Goal: Task Accomplishment & Management: Manage account settings

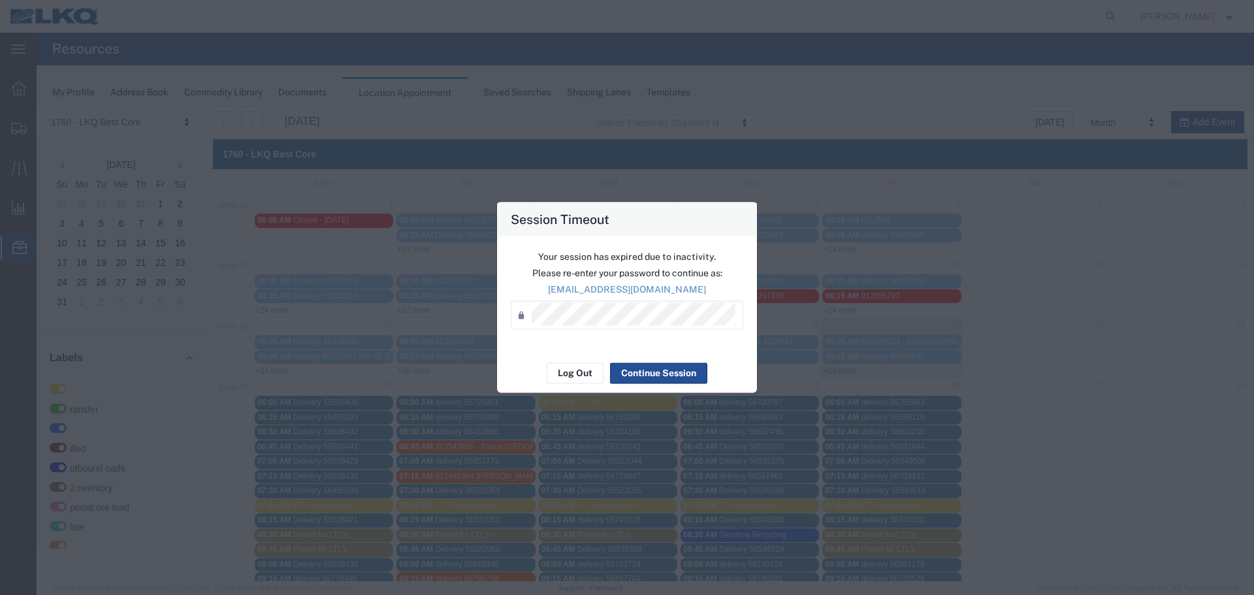
scroll to position [327, 0]
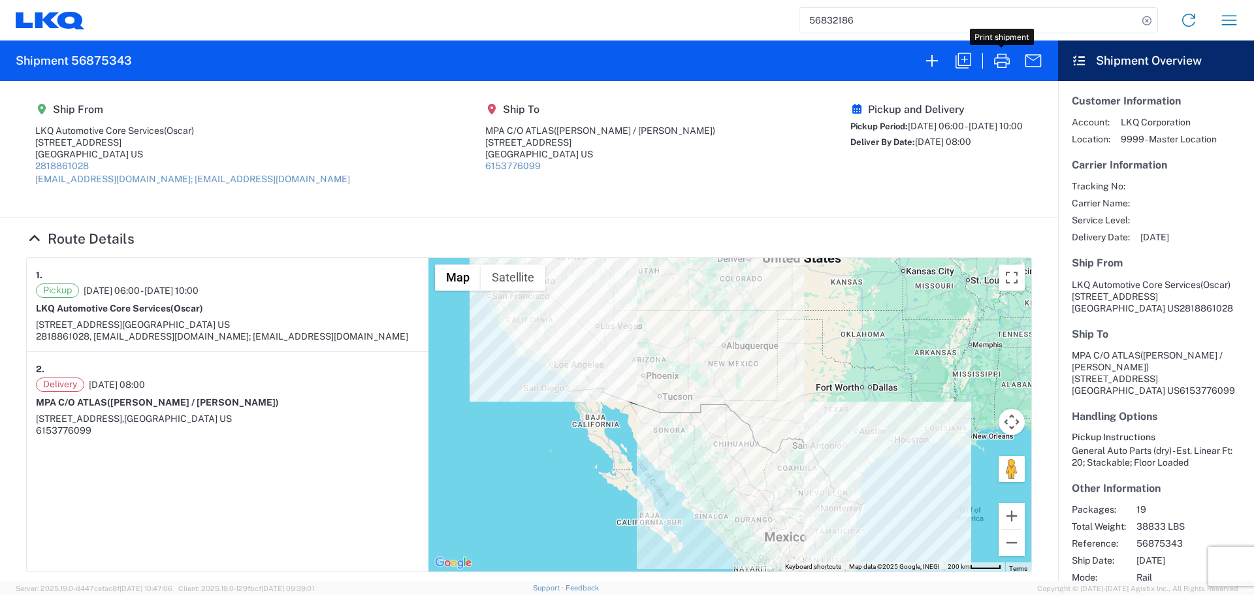
click at [824, 21] on input "56832186" at bounding box center [969, 20] width 338 height 25
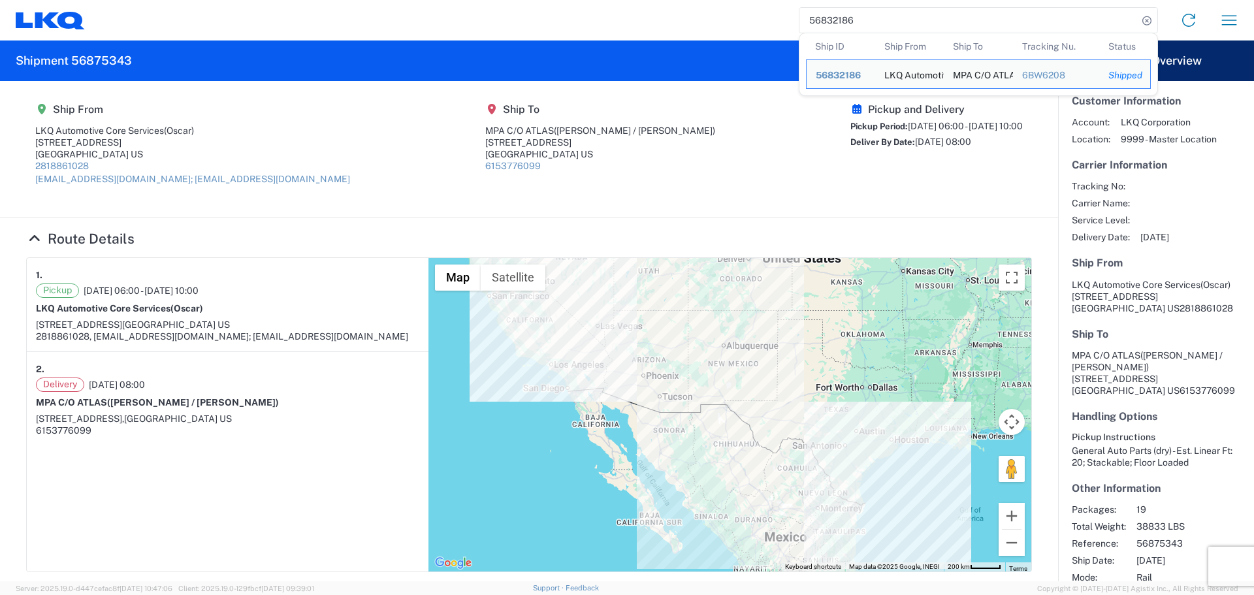
click at [824, 21] on input "56832186" at bounding box center [969, 20] width 338 height 25
paste input "4980"
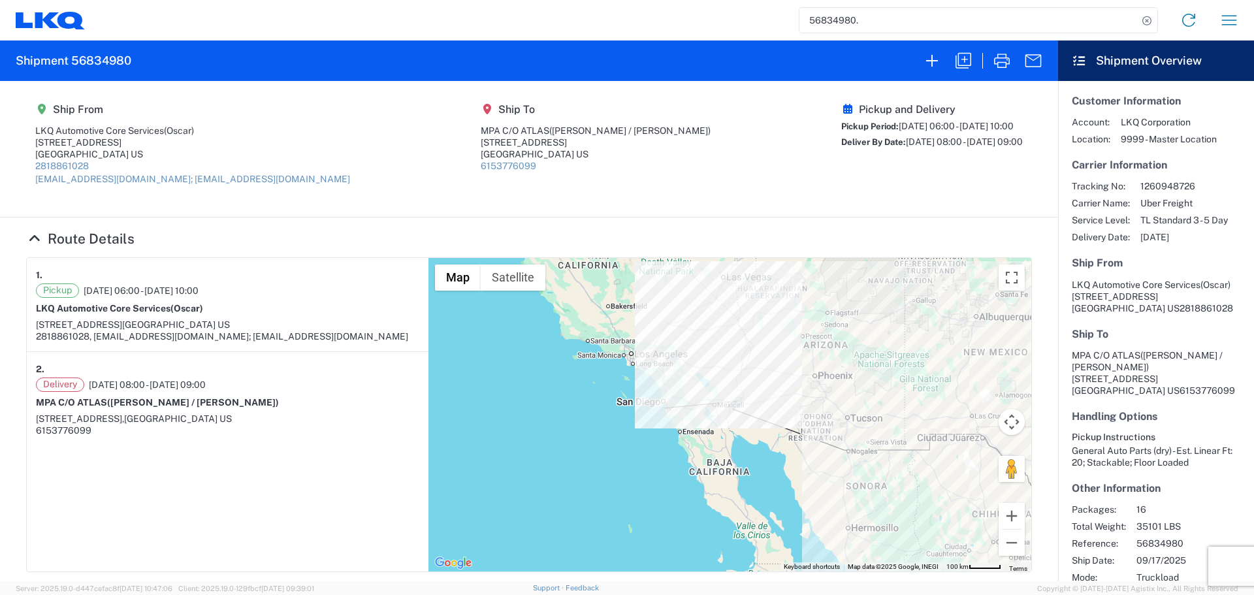
drag, startPoint x: 670, startPoint y: 404, endPoint x: 909, endPoint y: 429, distance: 241.1
click at [909, 429] on div at bounding box center [730, 415] width 603 height 314
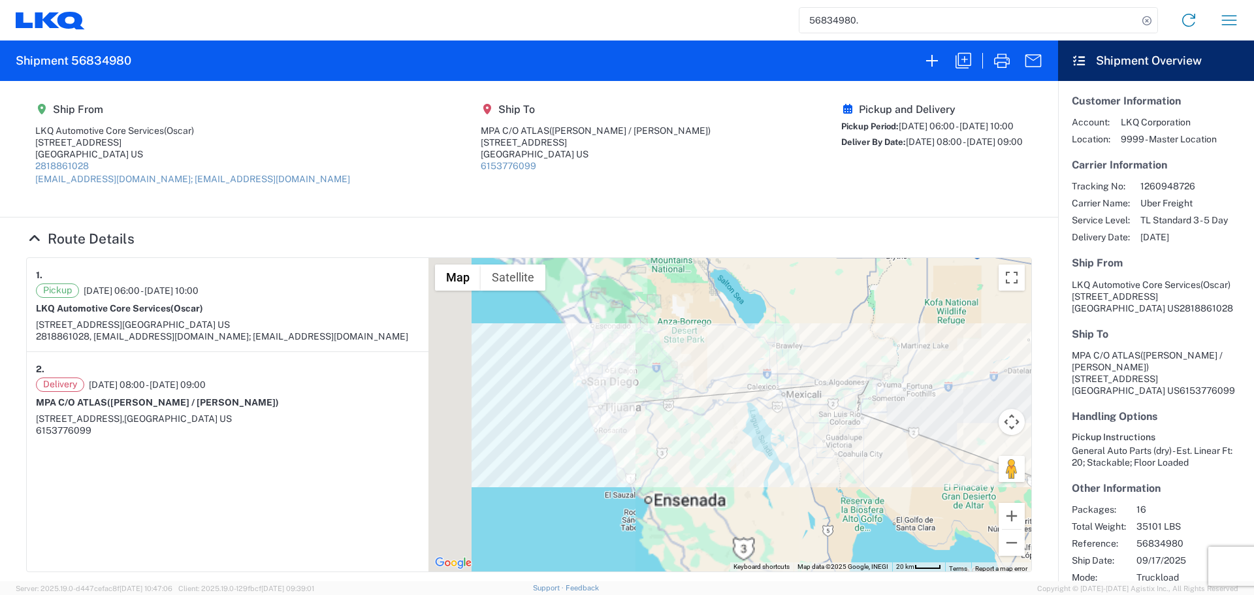
drag, startPoint x: 599, startPoint y: 403, endPoint x: 703, endPoint y: 420, distance: 105.3
click at [703, 420] on div at bounding box center [730, 415] width 603 height 314
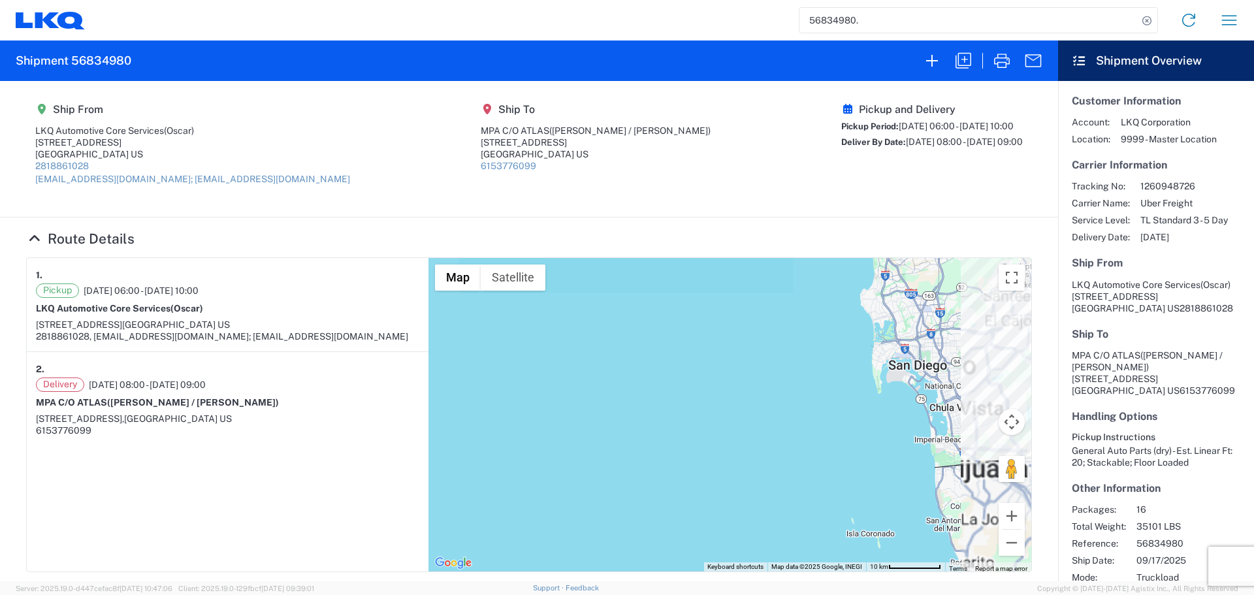
drag, startPoint x: 879, startPoint y: 438, endPoint x: 698, endPoint y: 429, distance: 181.9
click at [700, 431] on div at bounding box center [730, 415] width 603 height 314
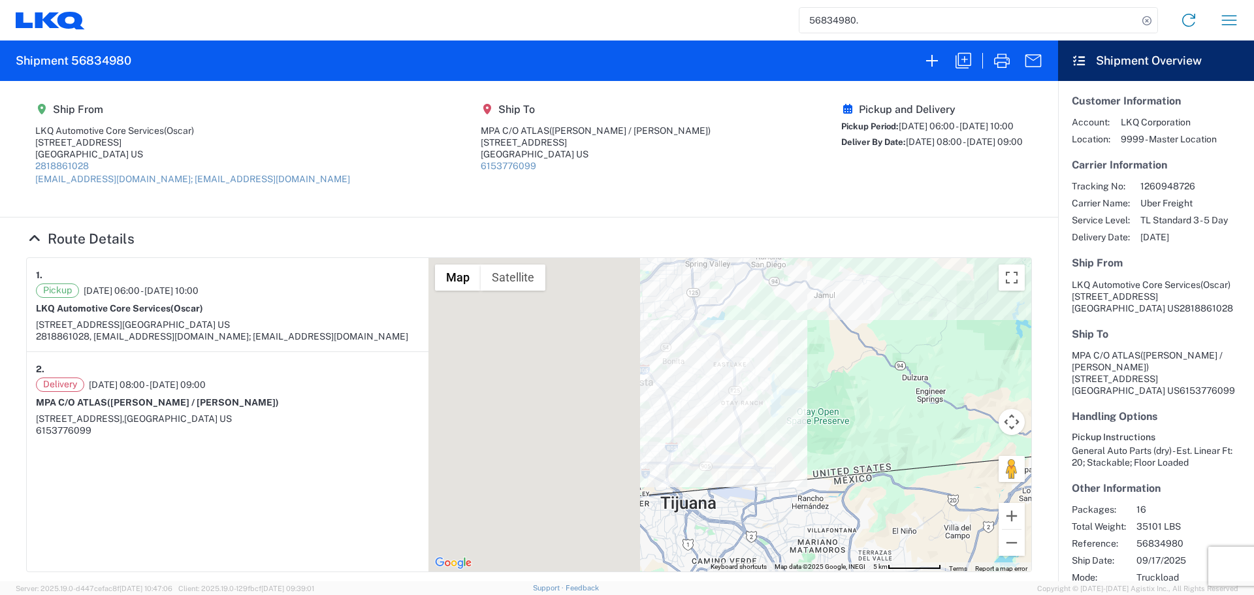
drag, startPoint x: 543, startPoint y: 393, endPoint x: 821, endPoint y: 410, distance: 278.8
click at [821, 410] on div at bounding box center [730, 415] width 603 height 314
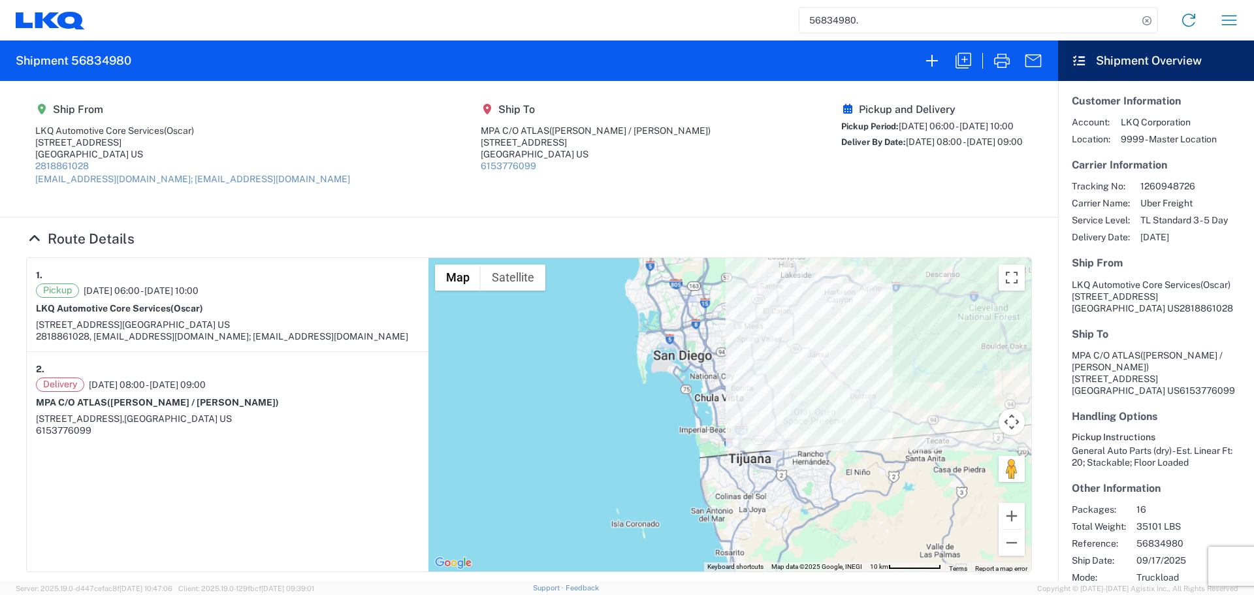
drag, startPoint x: 781, startPoint y: 455, endPoint x: 774, endPoint y: 459, distance: 8.2
click at [774, 459] on div at bounding box center [730, 415] width 603 height 314
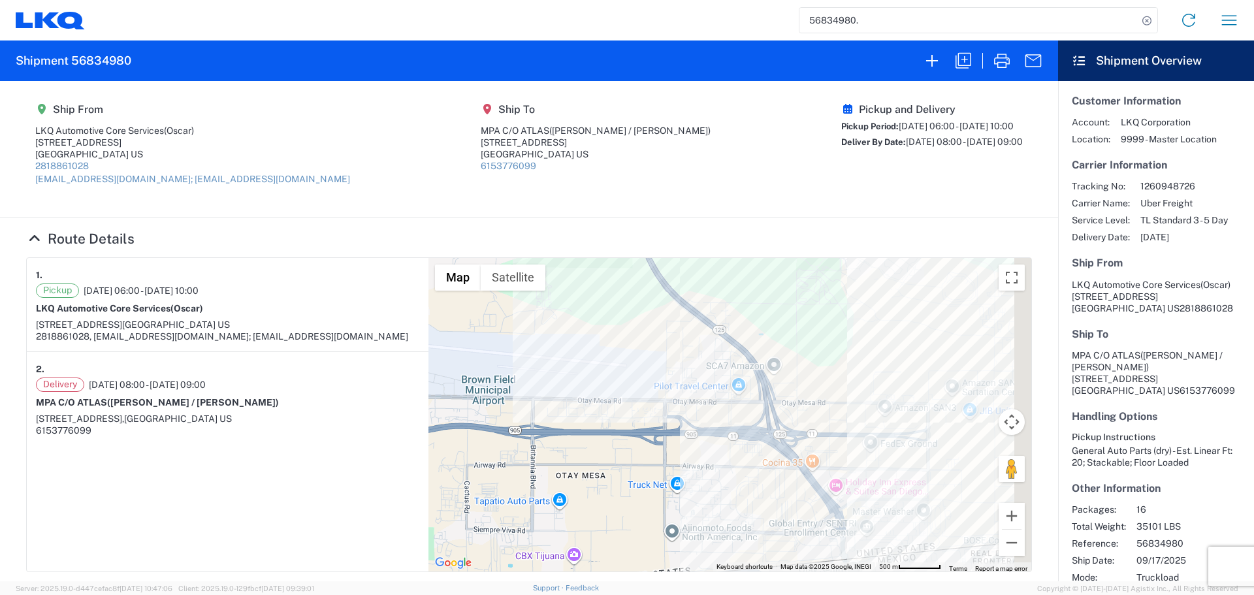
drag, startPoint x: 882, startPoint y: 444, endPoint x: 831, endPoint y: 443, distance: 51.0
click at [838, 444] on div at bounding box center [730, 415] width 603 height 314
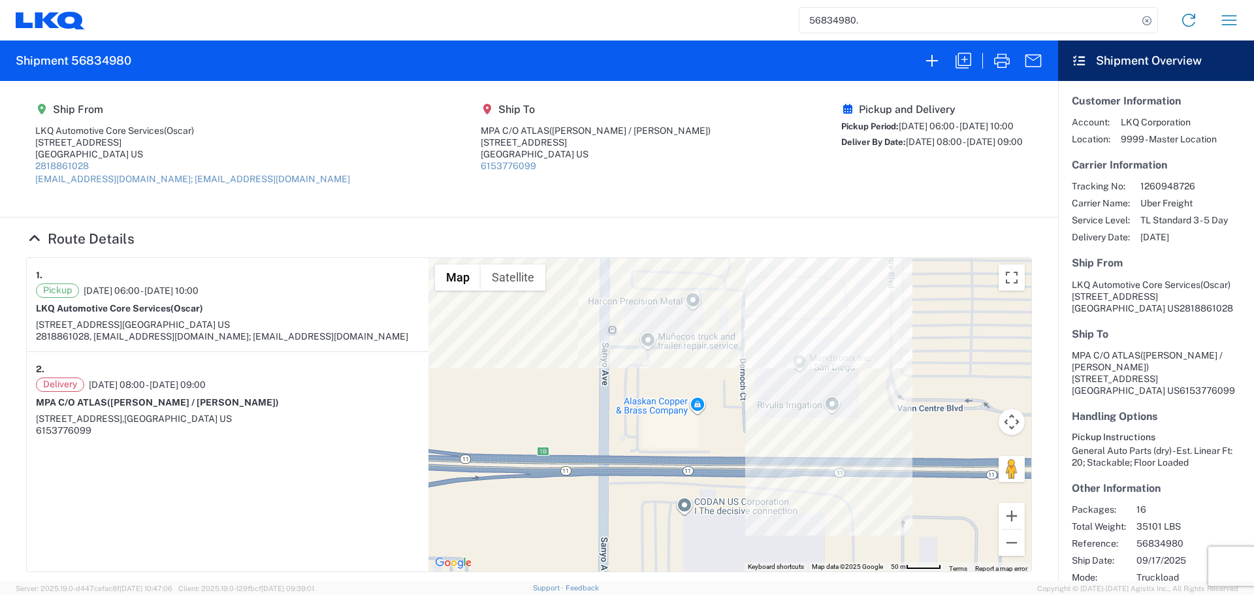
drag, startPoint x: 845, startPoint y: 371, endPoint x: 743, endPoint y: 406, distance: 108.5
click at [743, 406] on div at bounding box center [730, 415] width 603 height 314
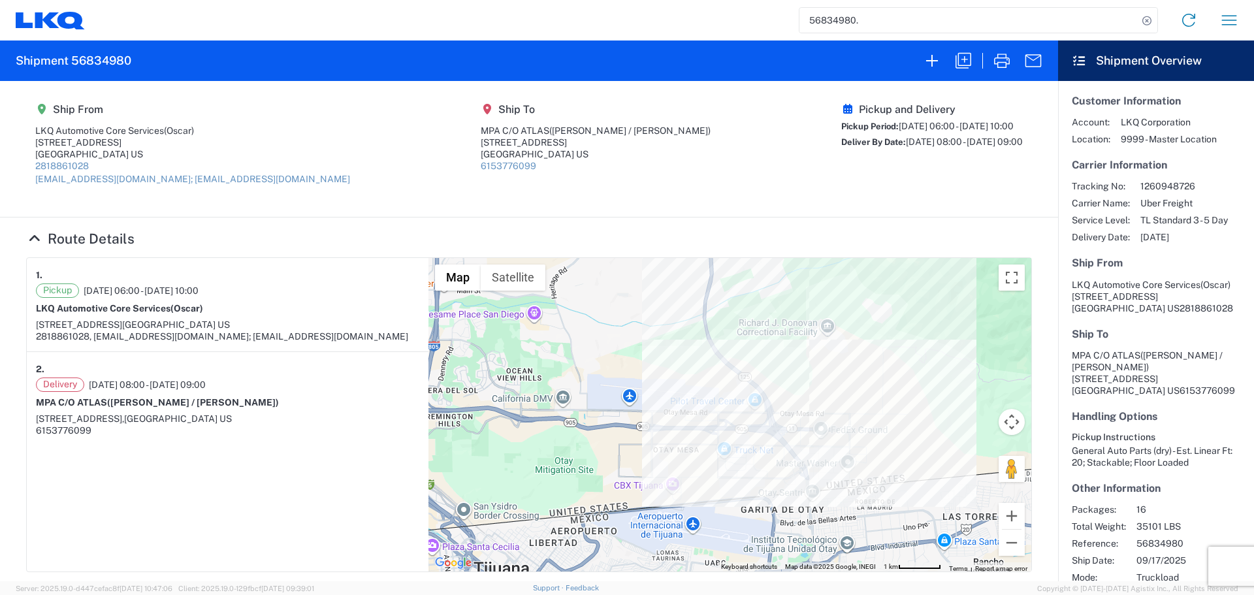
drag, startPoint x: 834, startPoint y: 453, endPoint x: 832, endPoint y: 384, distance: 69.3
click at [832, 384] on div at bounding box center [730, 415] width 603 height 314
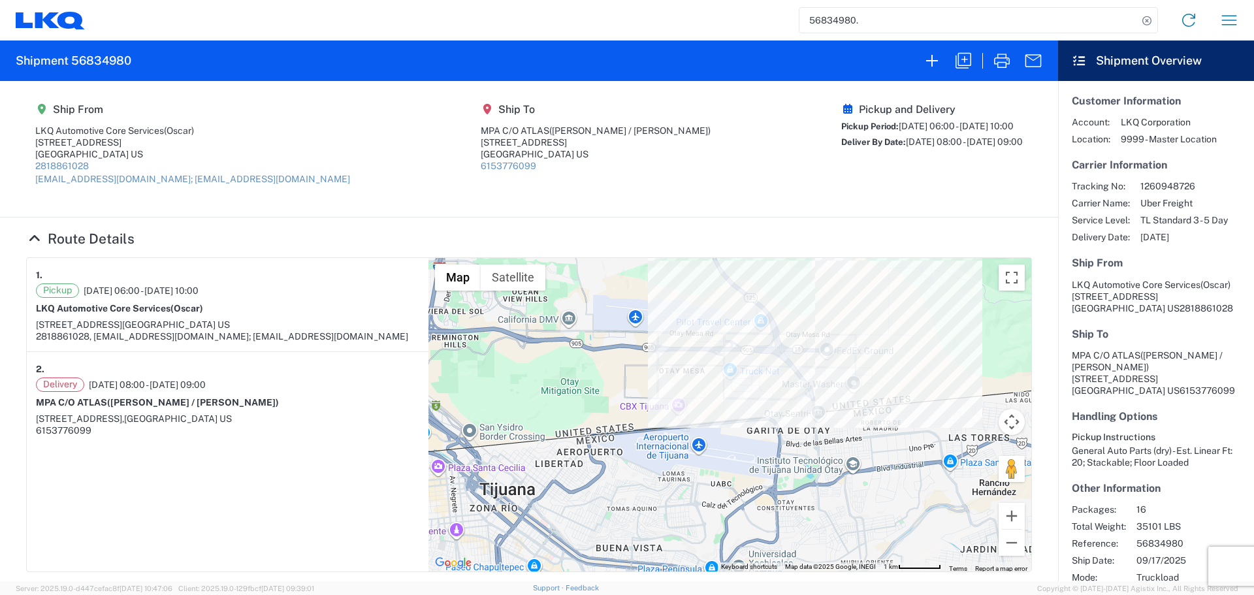
drag, startPoint x: 815, startPoint y: 485, endPoint x: 813, endPoint y: 407, distance: 77.8
click at [813, 407] on div at bounding box center [730, 415] width 603 height 314
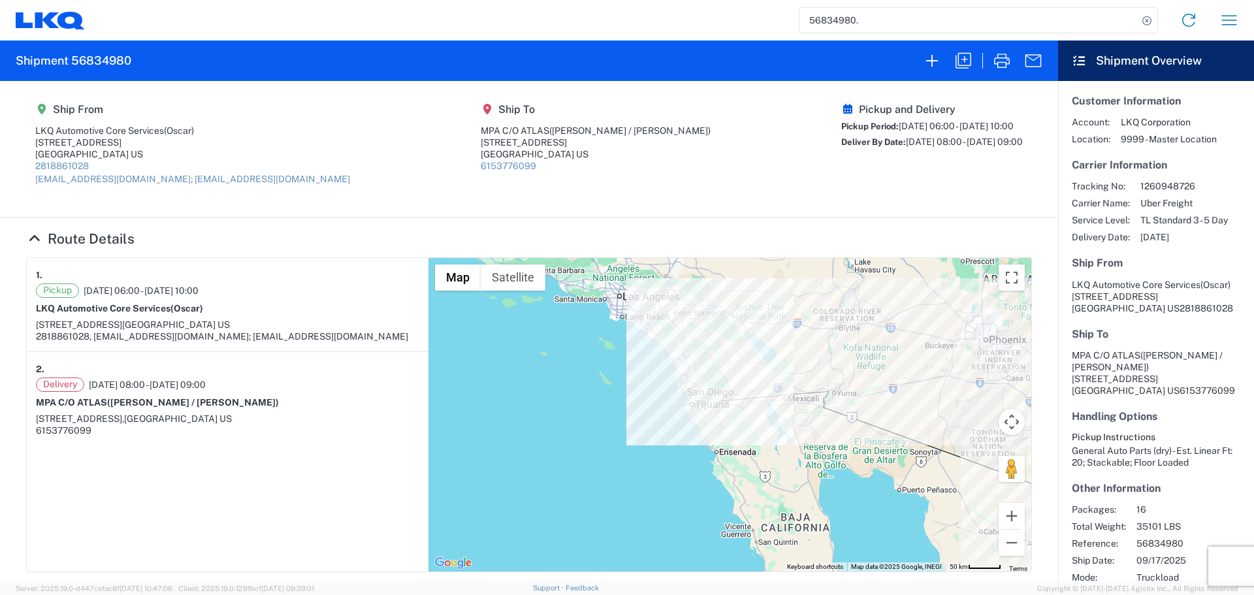
drag, startPoint x: 842, startPoint y: 391, endPoint x: 748, endPoint y: 410, distance: 95.2
click at [748, 410] on div at bounding box center [730, 415] width 603 height 314
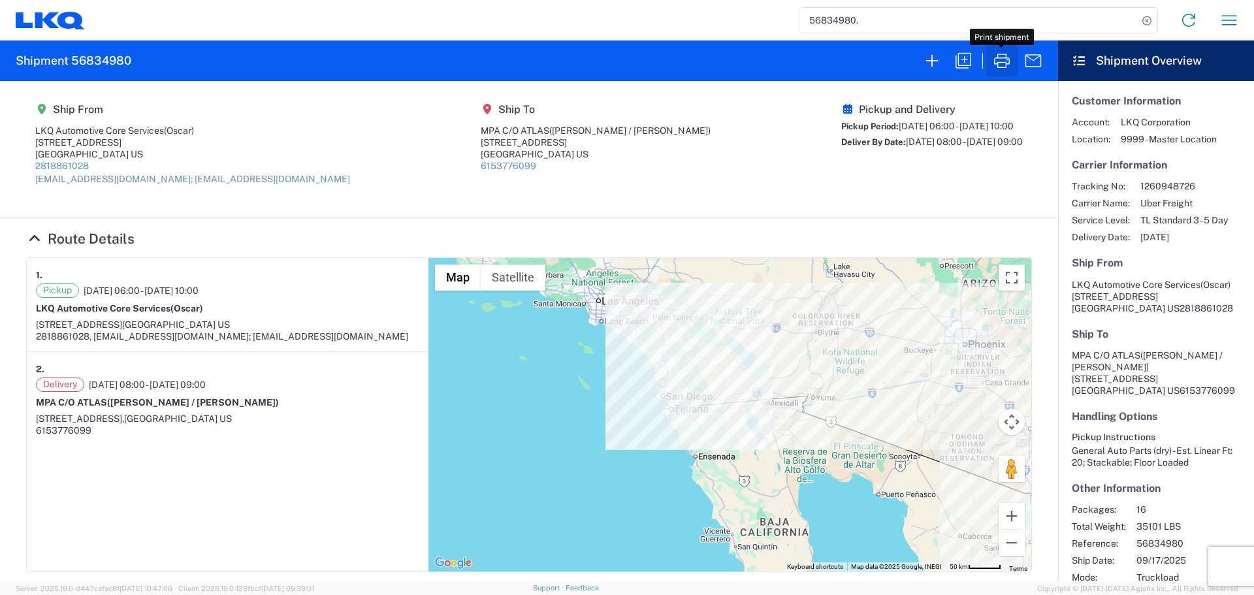
click at [1008, 61] on icon "button" at bounding box center [1002, 60] width 21 height 21
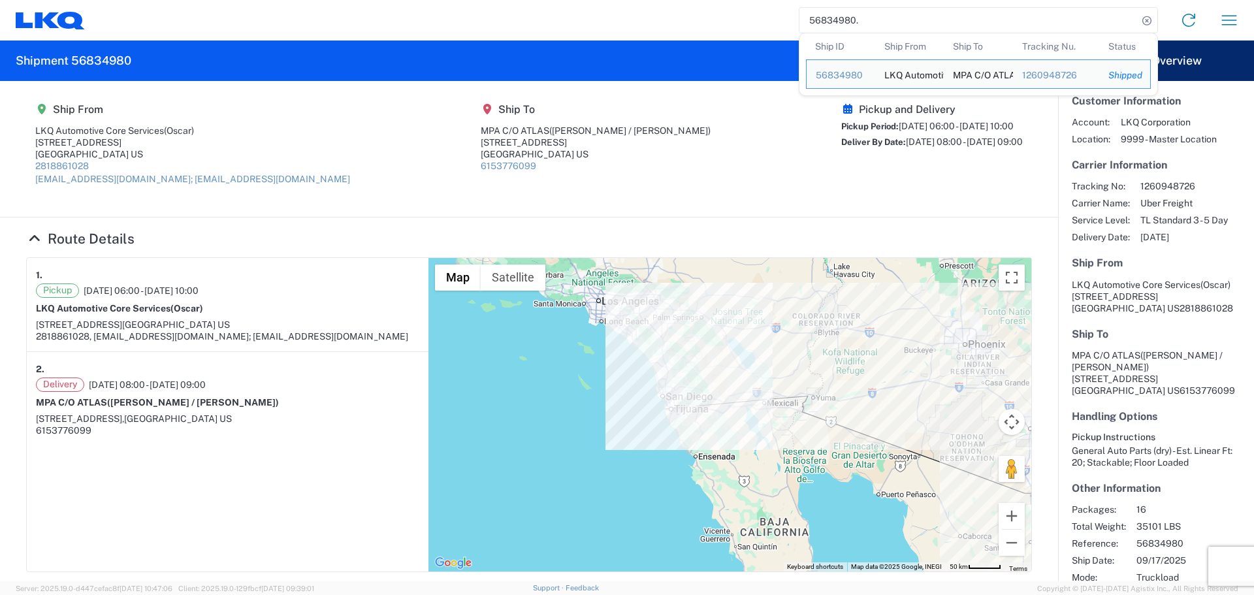
click at [835, 22] on input "56834980." at bounding box center [969, 20] width 338 height 25
paste input "49484"
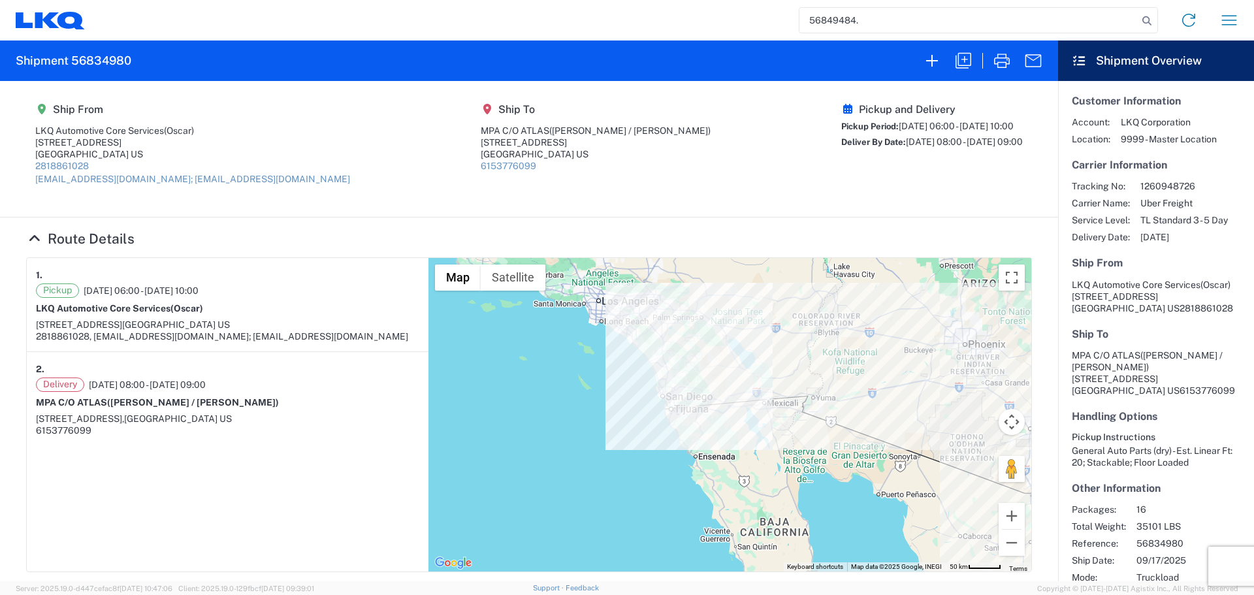
type input "56849484."
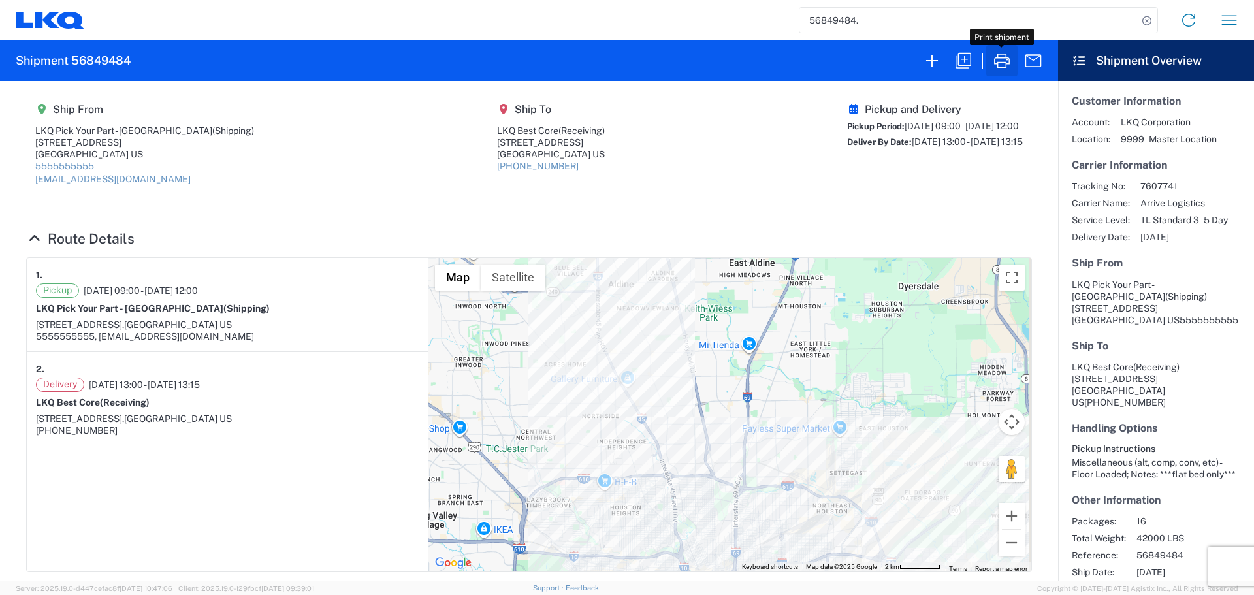
click at [1003, 60] on icon "button" at bounding box center [1002, 60] width 21 height 21
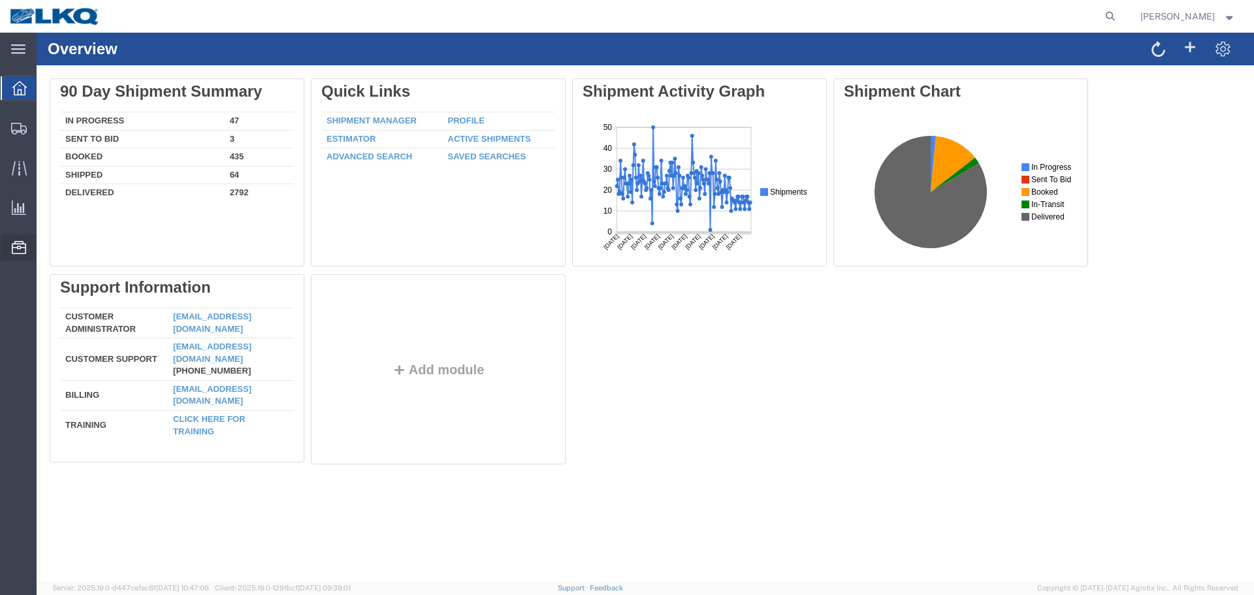
click at [0, 0] on span "Location Appointment" at bounding box center [0, 0] width 0 height 0
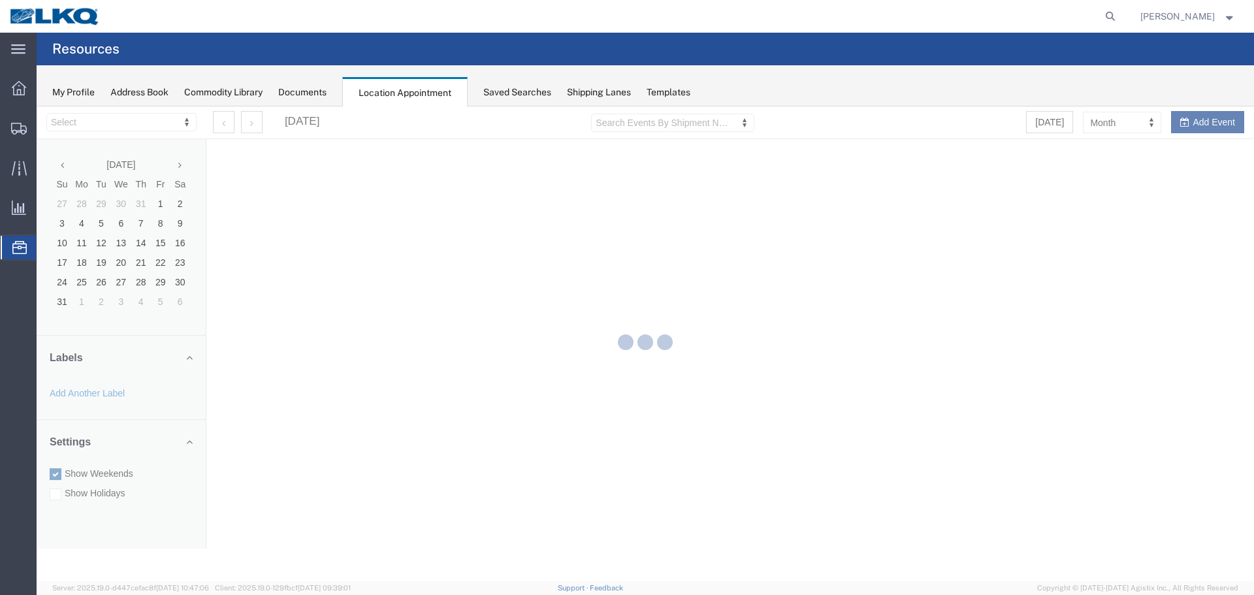
select select "27634"
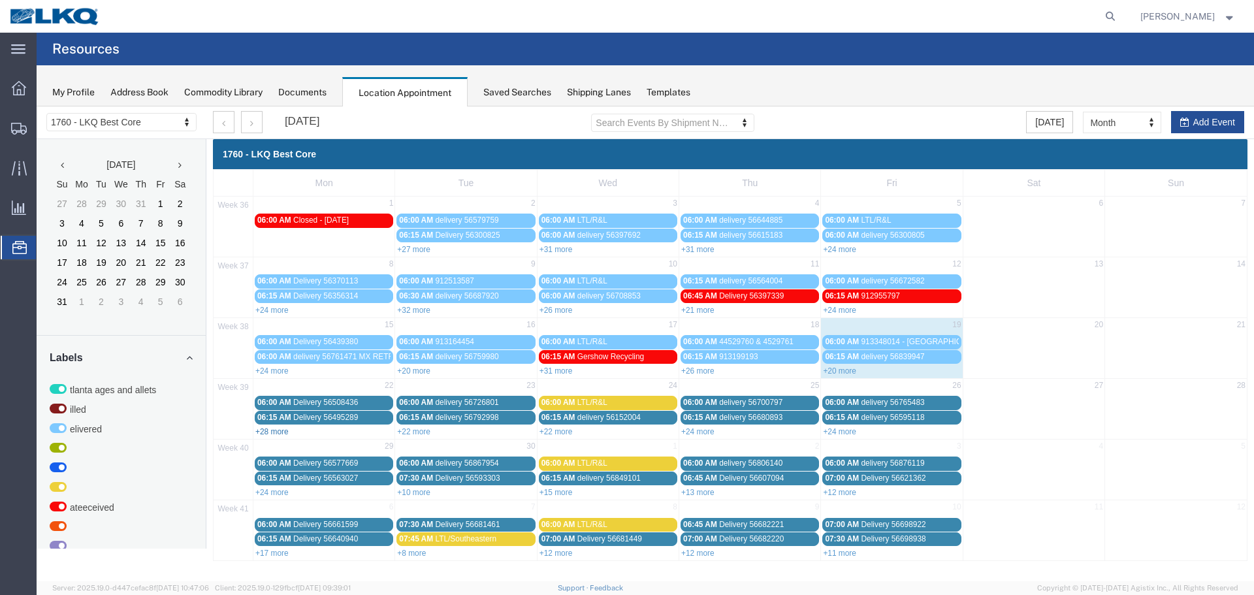
click at [270, 434] on link "+28 more" at bounding box center [271, 431] width 33 height 9
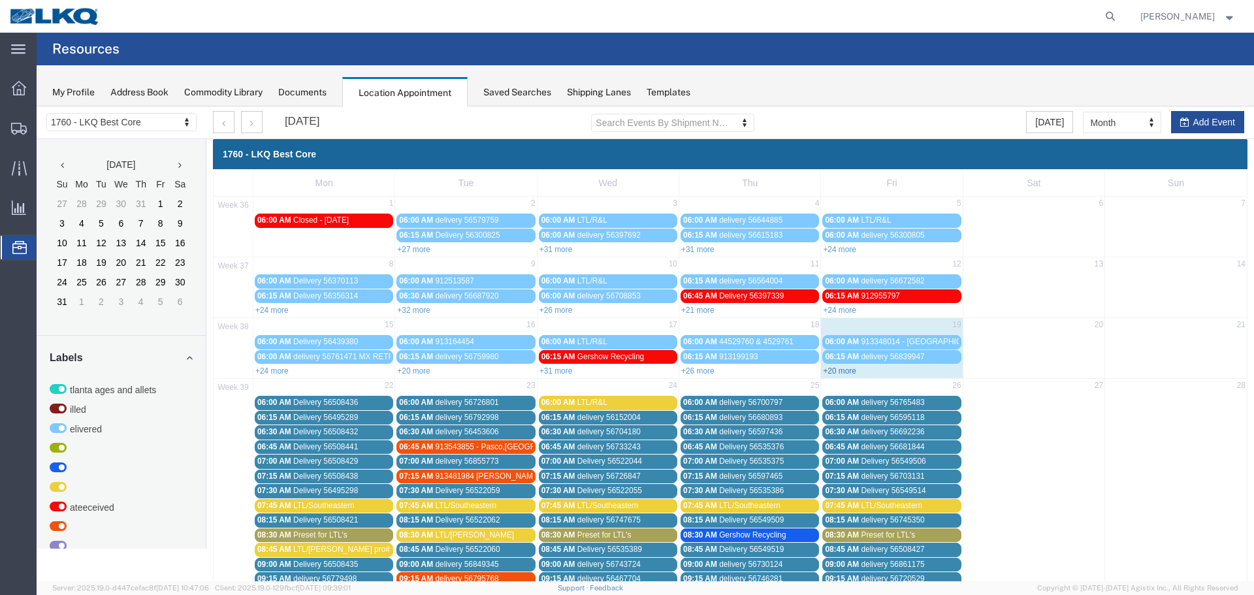
click at [833, 370] on link "+20 more" at bounding box center [839, 371] width 33 height 9
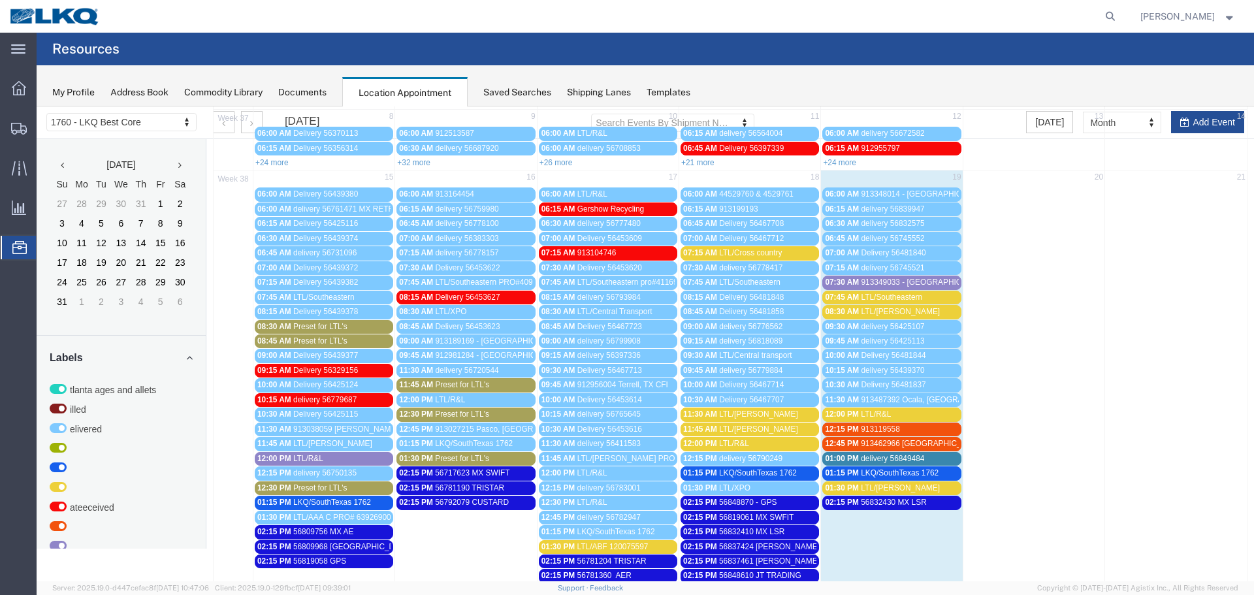
scroll to position [131, 0]
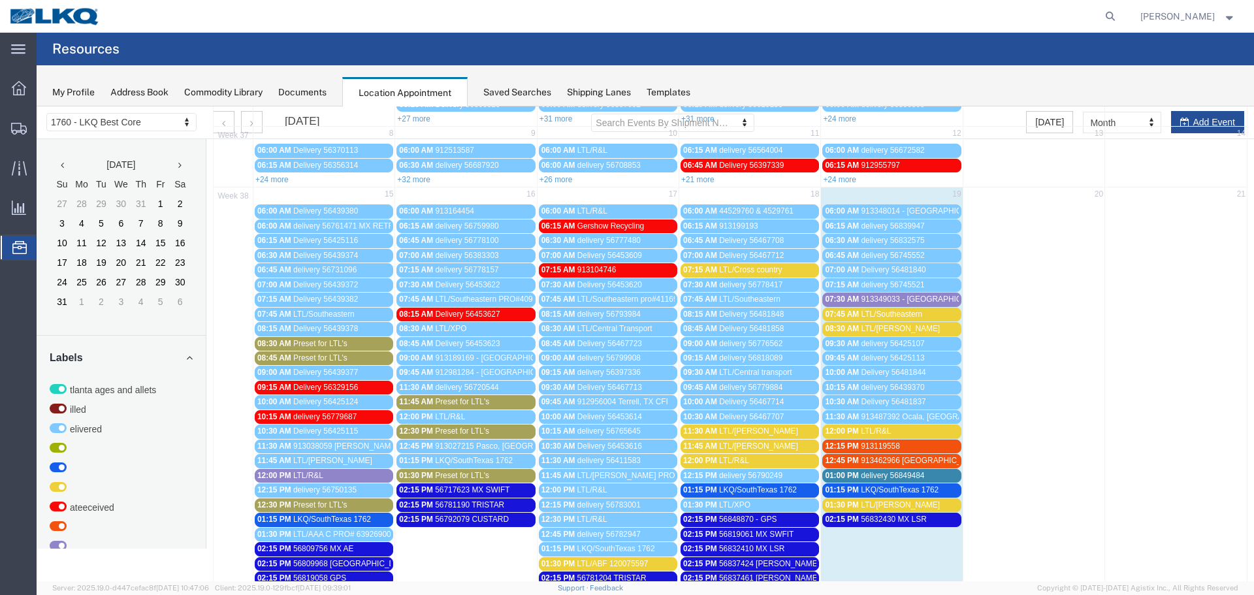
click at [749, 273] on span "LTL/Cross country" at bounding box center [750, 269] width 63 height 9
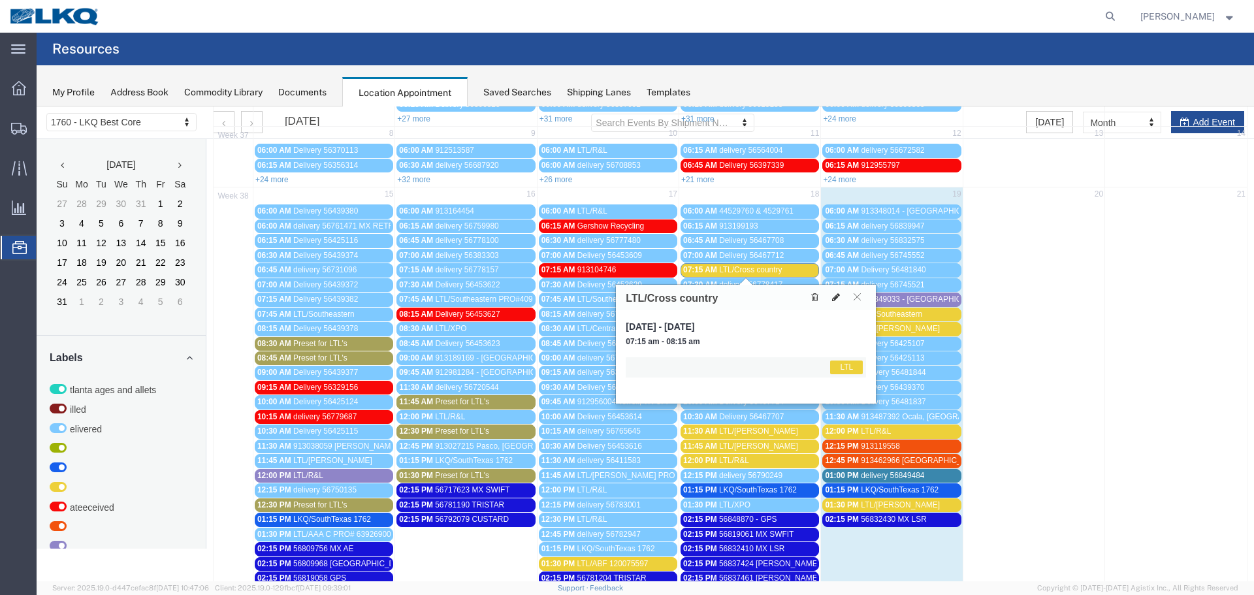
click at [841, 293] on button at bounding box center [836, 298] width 18 height 14
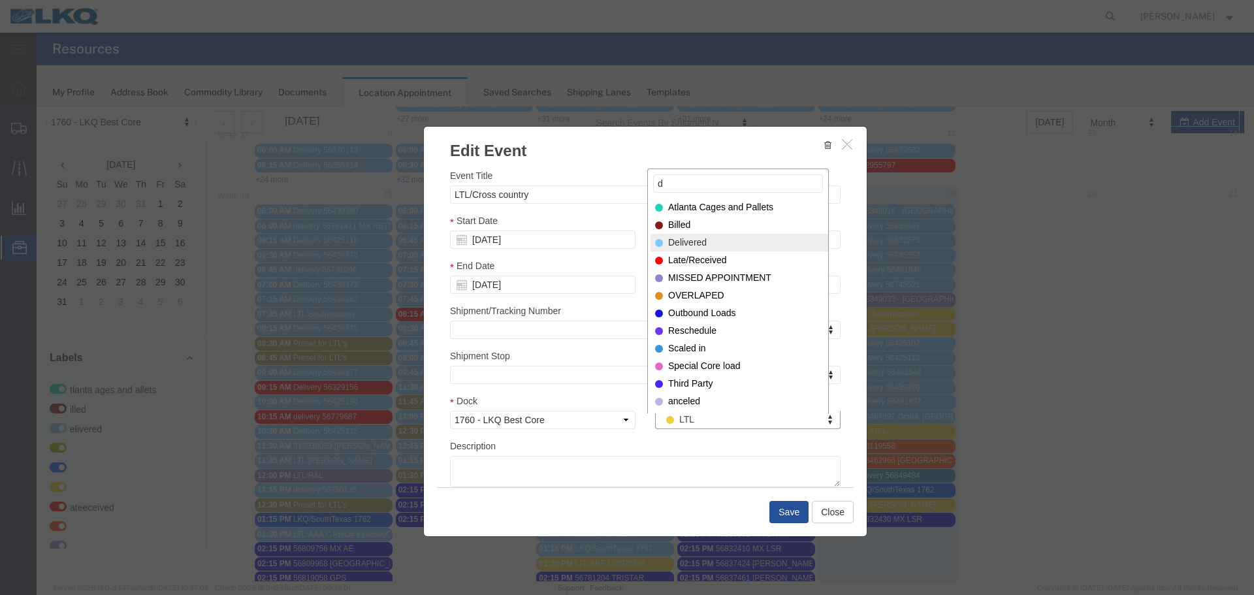
type input "d"
select select "40"
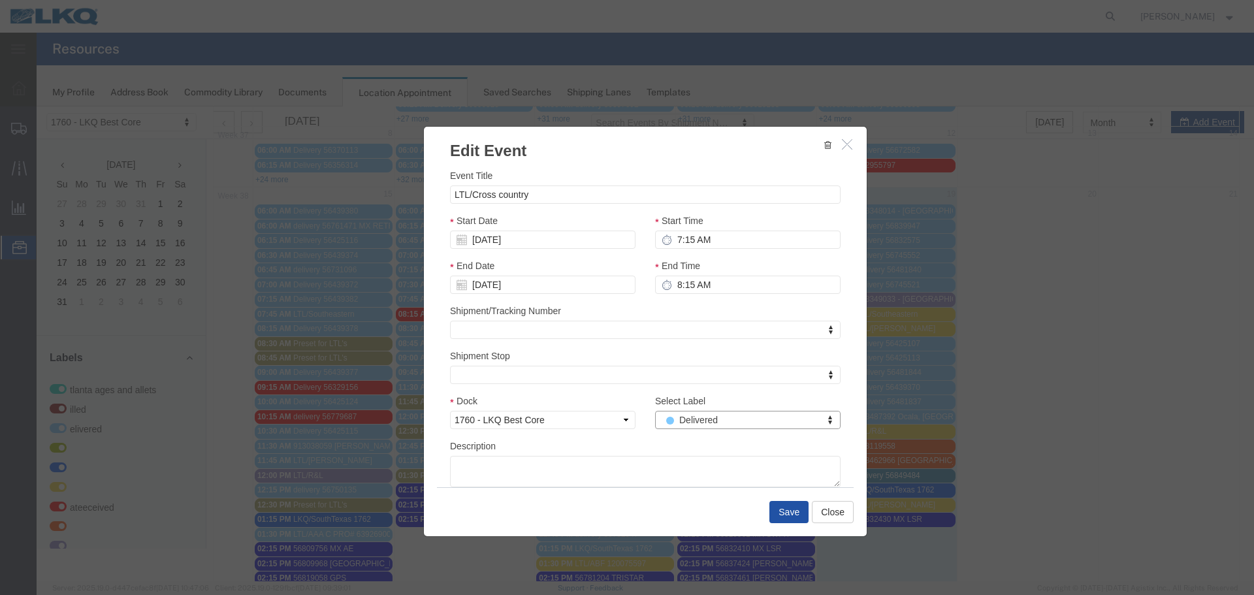
click at [780, 510] on button "Save" at bounding box center [789, 512] width 39 height 22
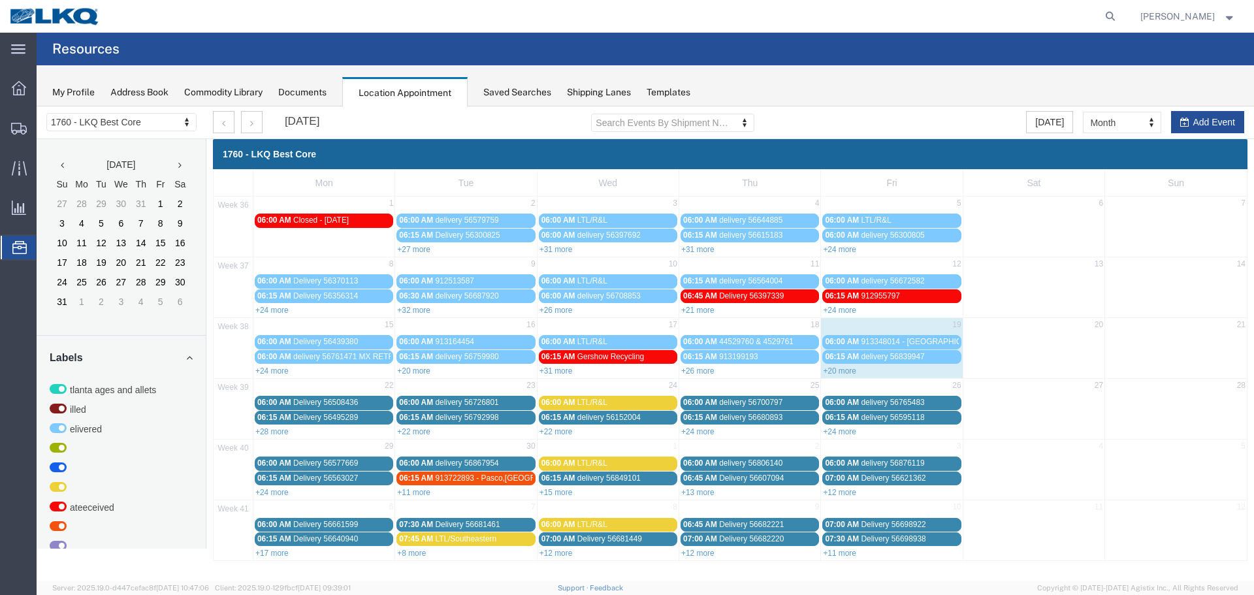
scroll to position [0, 0]
click at [844, 372] on link "+20 more" at bounding box center [839, 371] width 33 height 9
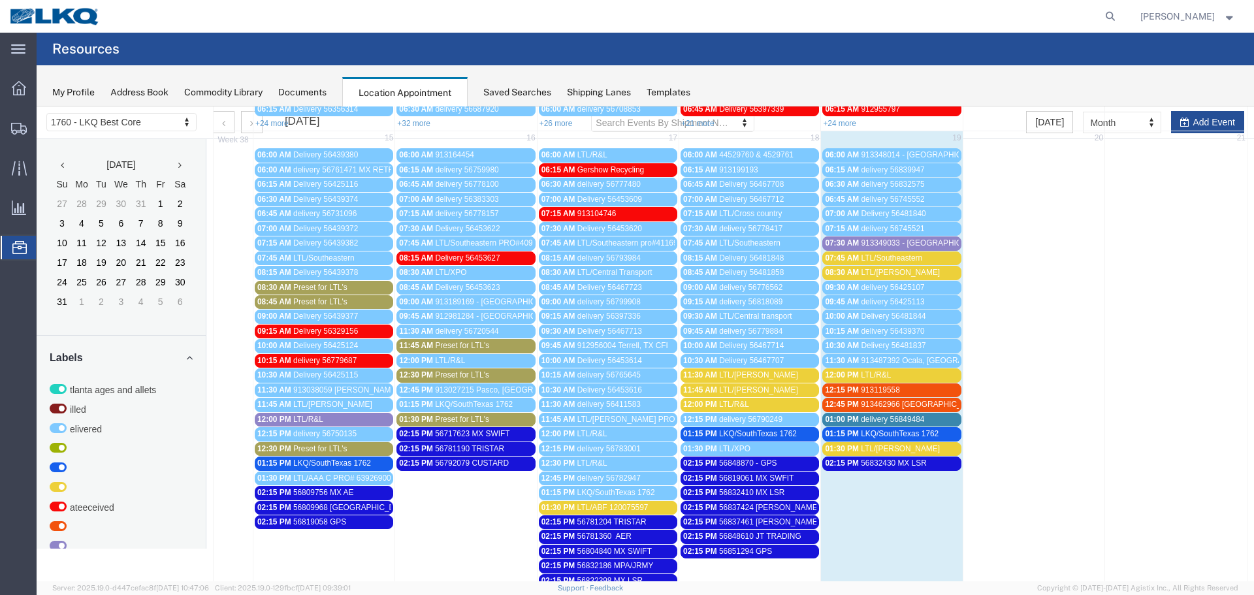
scroll to position [261, 0]
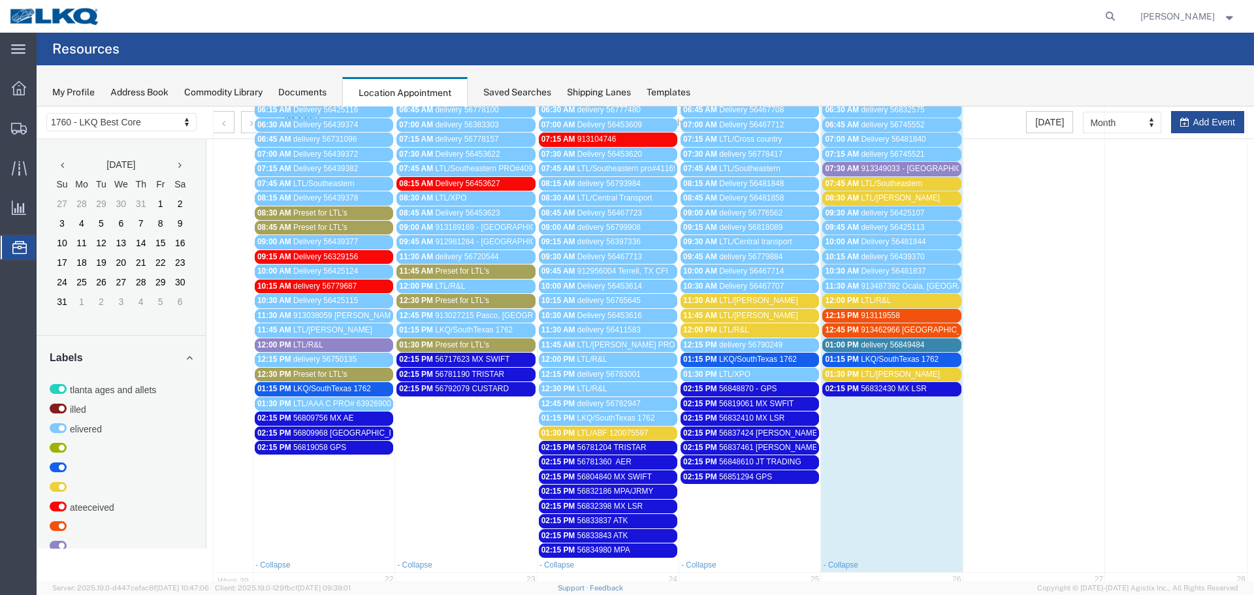
click at [730, 304] on span "LTL/[PERSON_NAME]" at bounding box center [758, 300] width 79 height 9
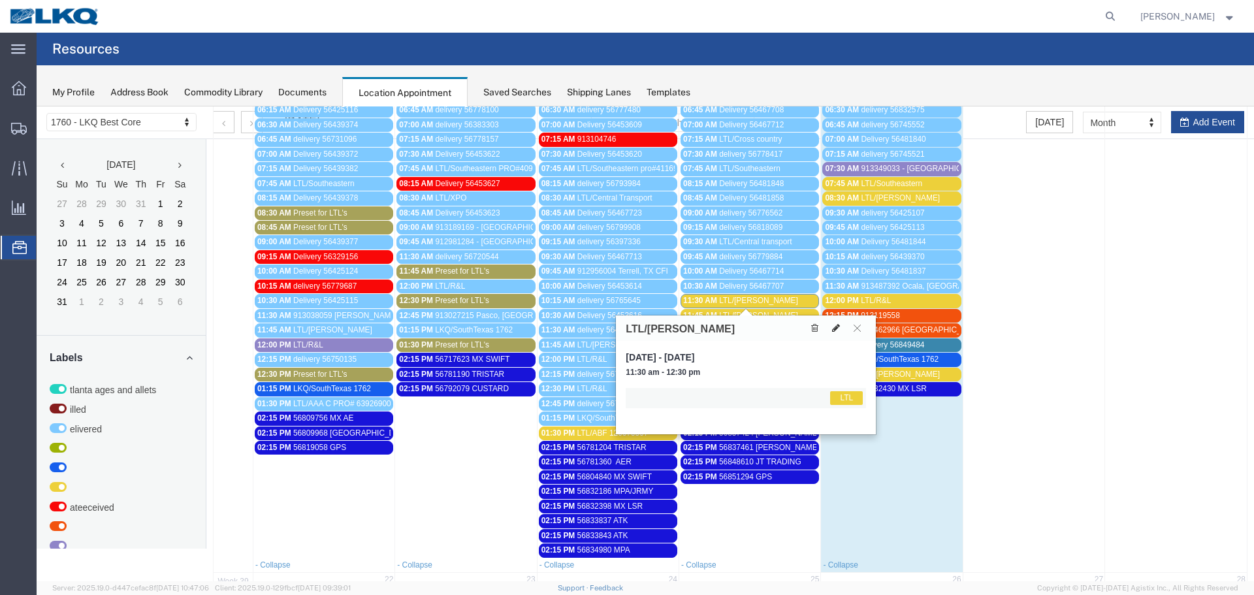
click at [837, 327] on icon at bounding box center [836, 327] width 8 height 9
select select "1"
select select "25"
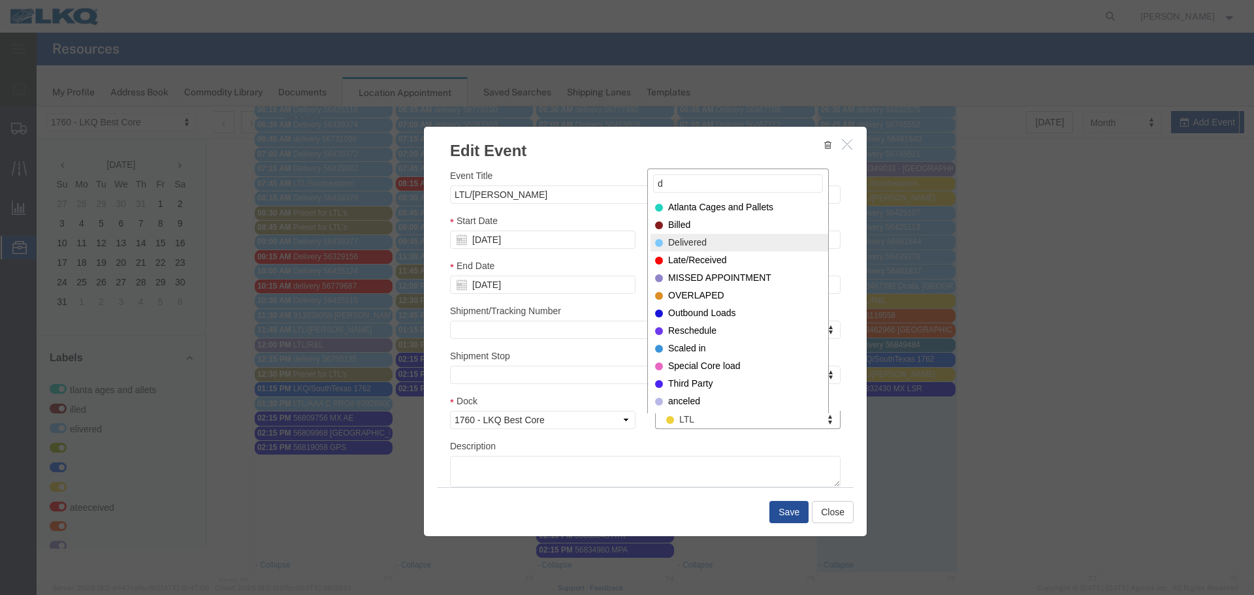
type input "d"
select select "40"
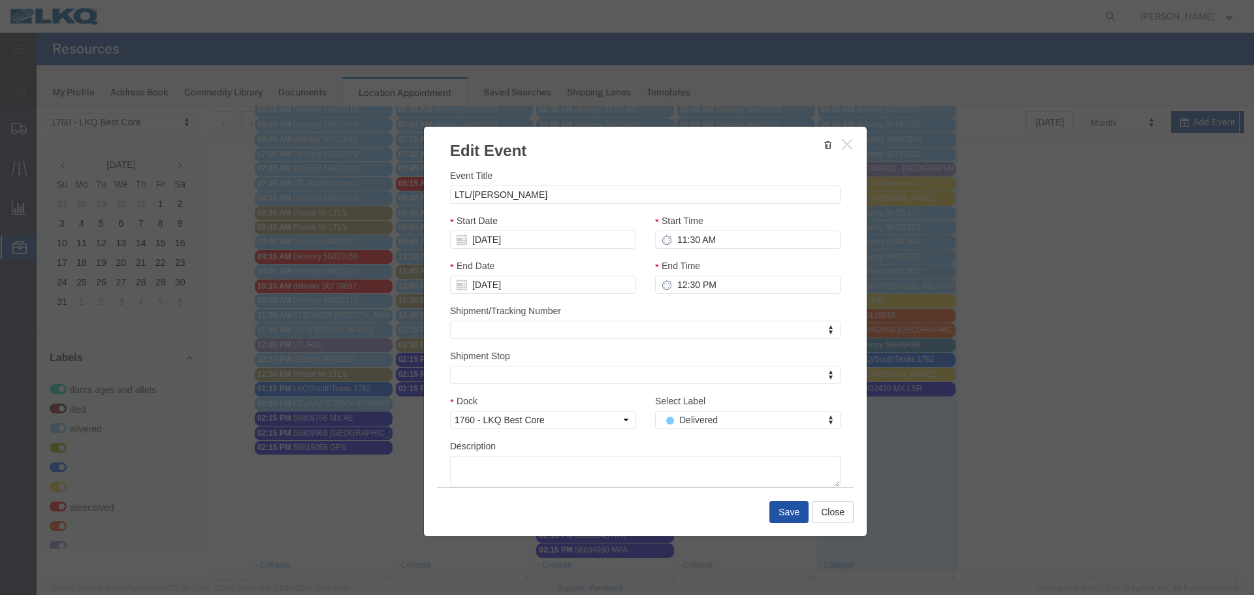
click at [783, 510] on button "Save" at bounding box center [789, 512] width 39 height 22
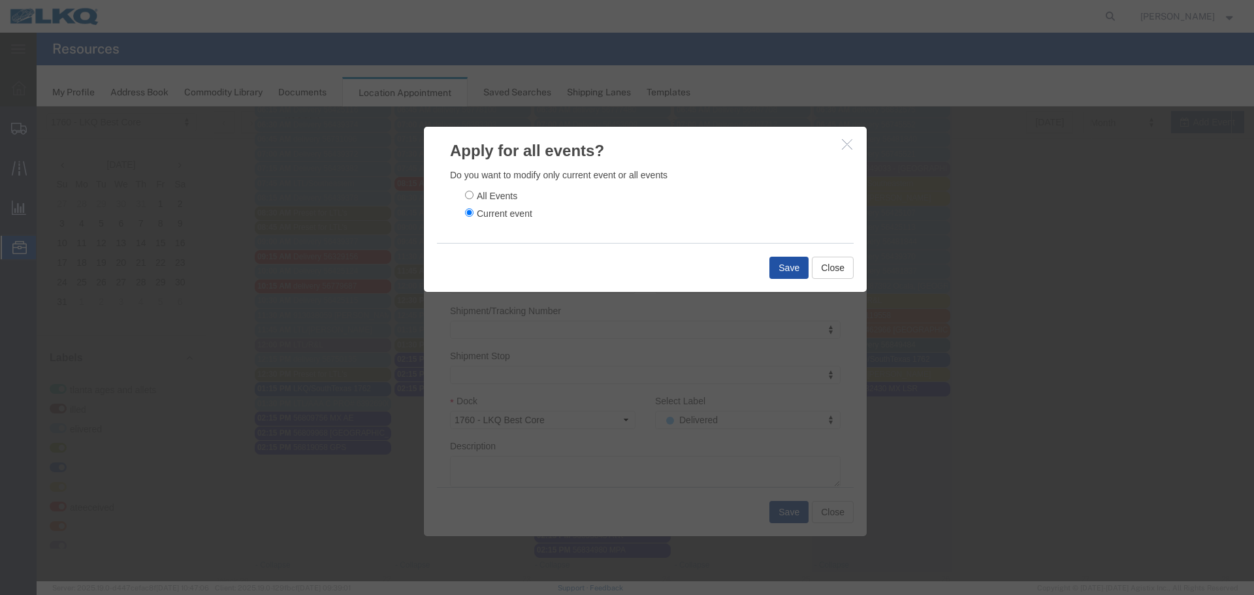
click at [787, 263] on button "Save" at bounding box center [789, 268] width 39 height 22
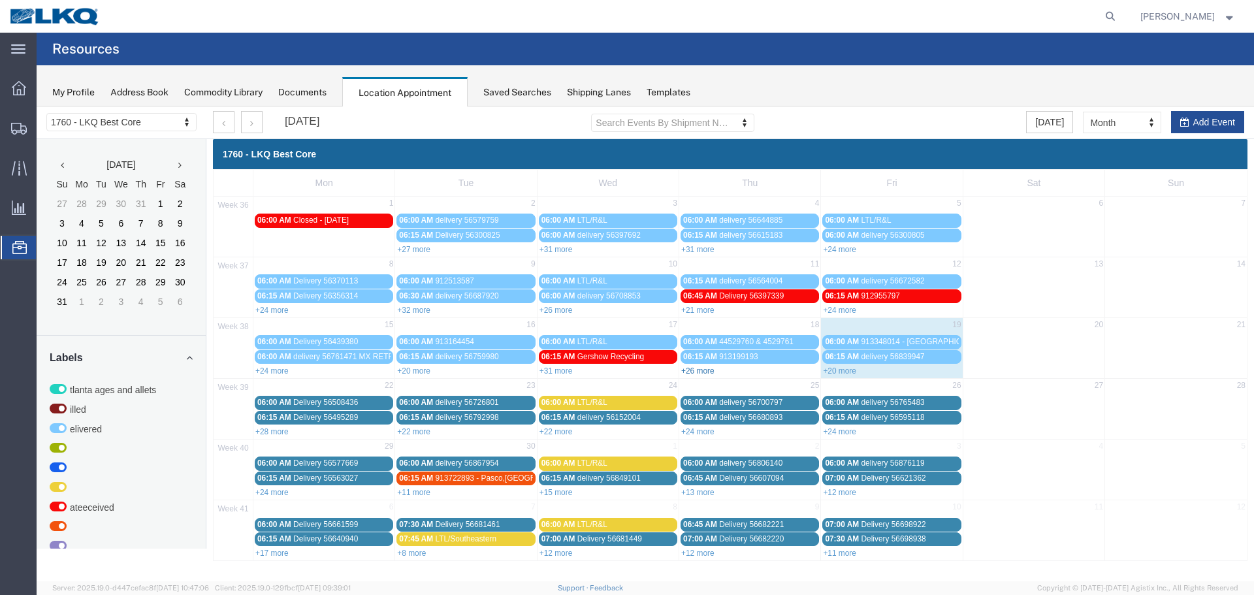
click at [711, 372] on link "+26 more" at bounding box center [697, 371] width 33 height 9
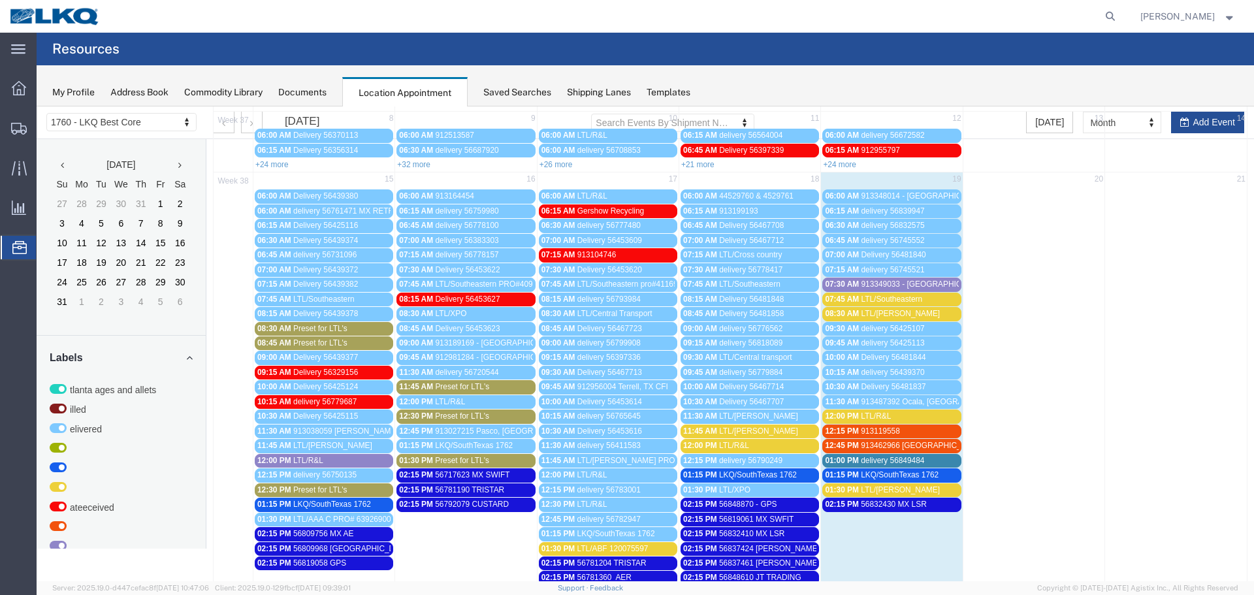
scroll to position [196, 0]
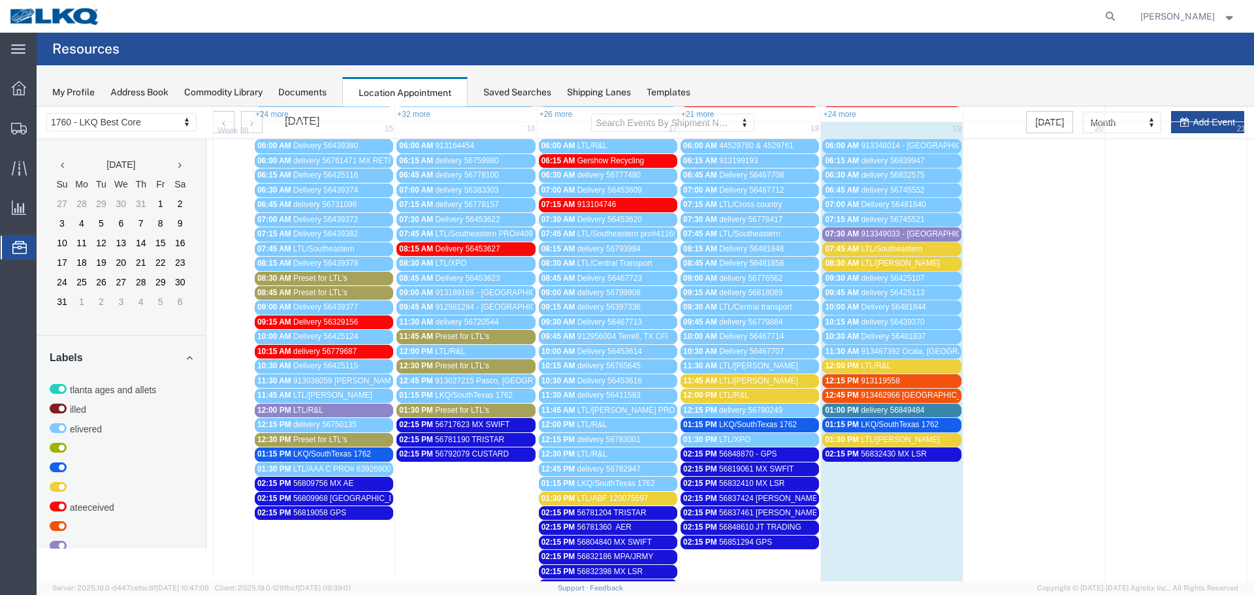
click at [751, 380] on div "11:45 AM LTL/[PERSON_NAME]" at bounding box center [749, 381] width 133 height 10
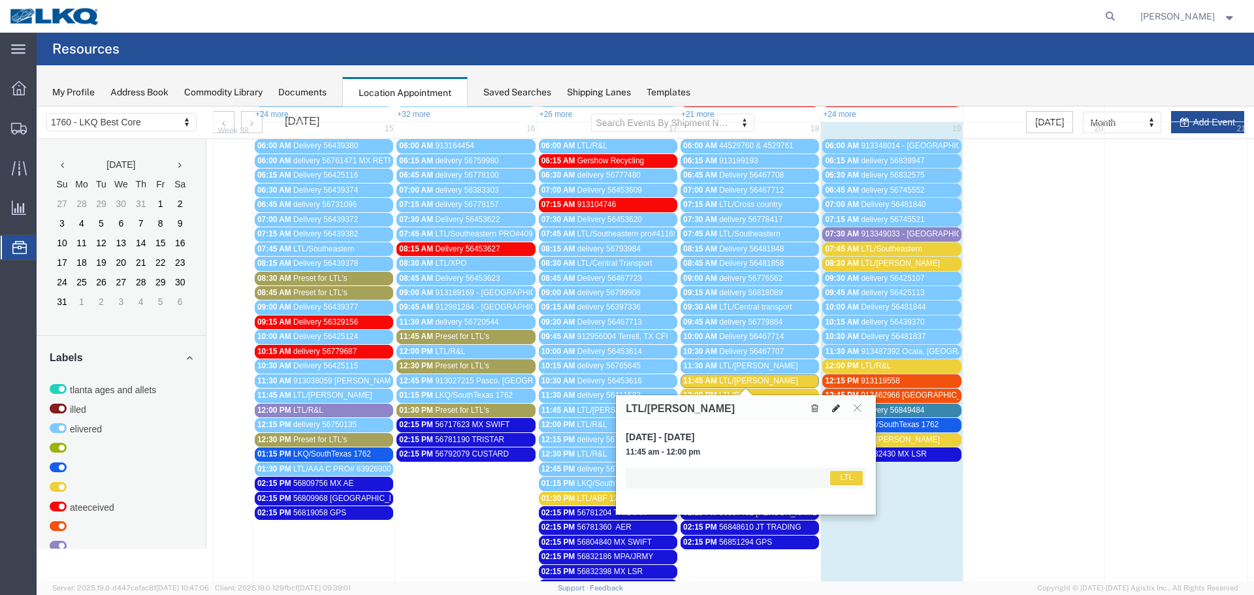
click at [838, 404] on icon at bounding box center [836, 408] width 8 height 9
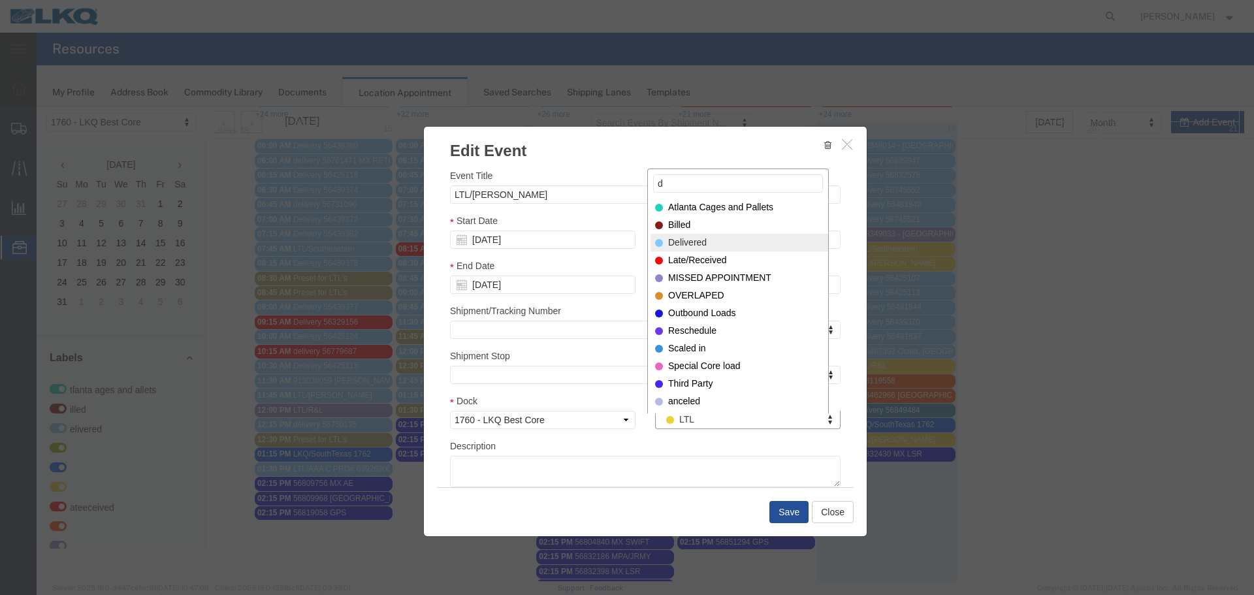
type input "d"
select select "40"
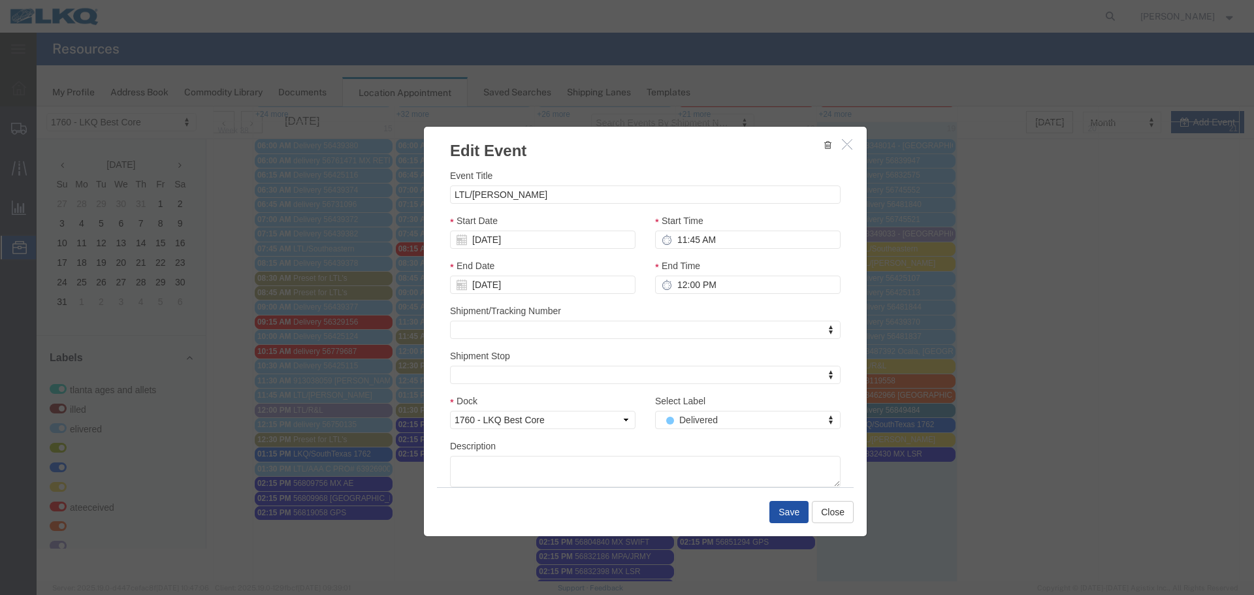
click at [785, 510] on button "Save" at bounding box center [789, 512] width 39 height 22
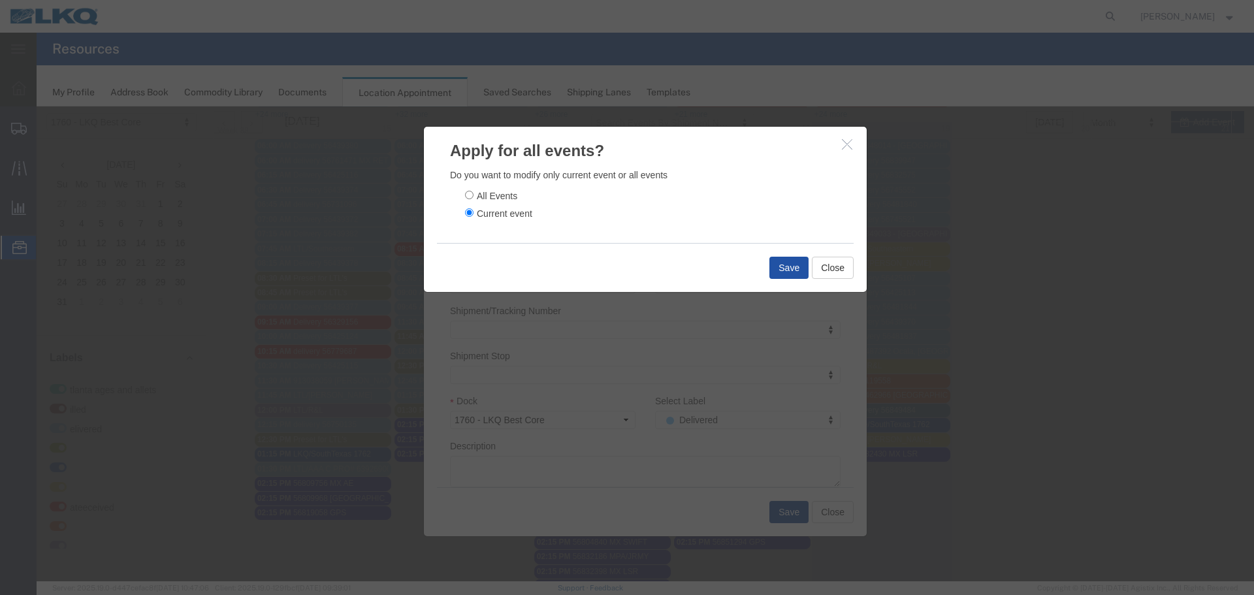
click at [783, 274] on button "Save" at bounding box center [789, 268] width 39 height 22
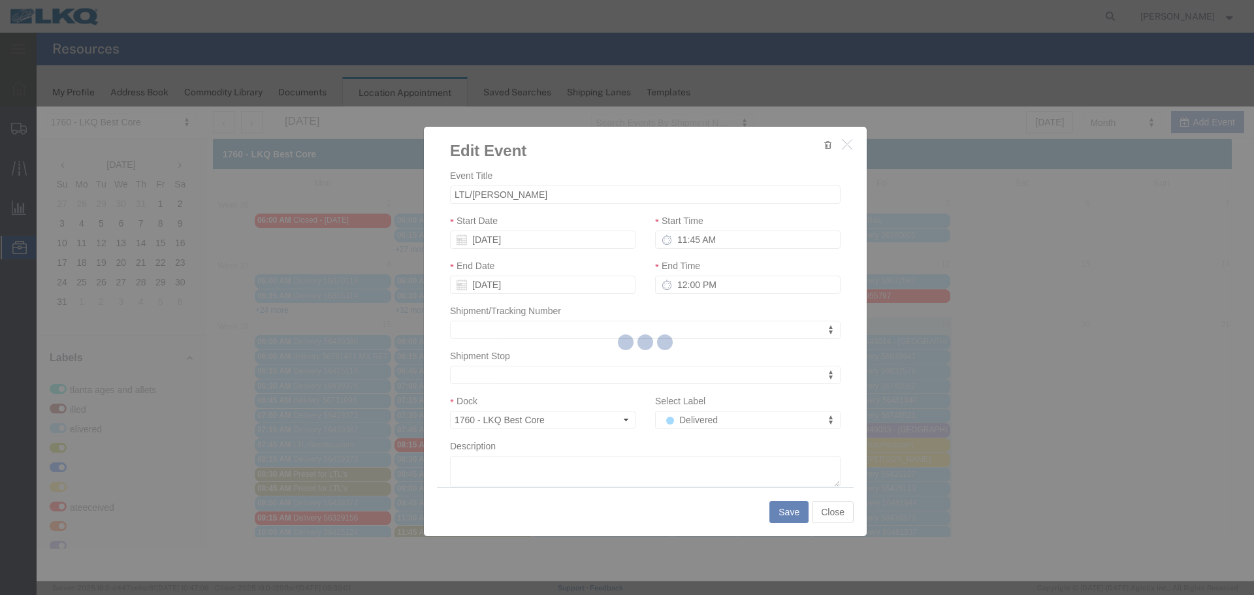
scroll to position [0, 0]
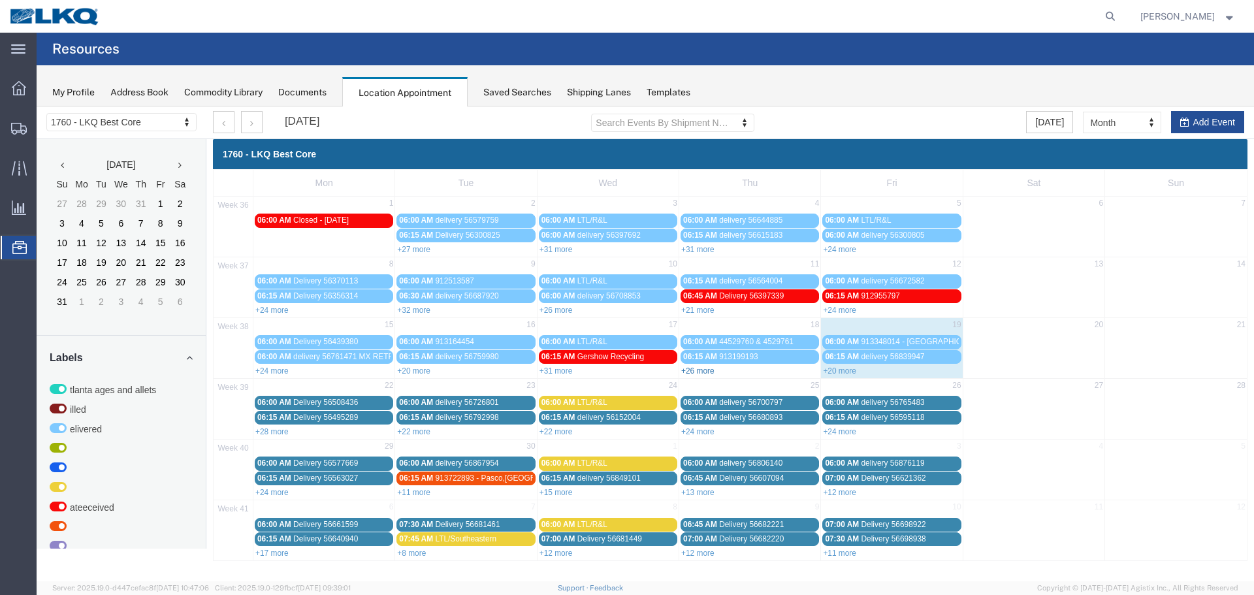
click at [698, 367] on link "+26 more" at bounding box center [697, 371] width 33 height 9
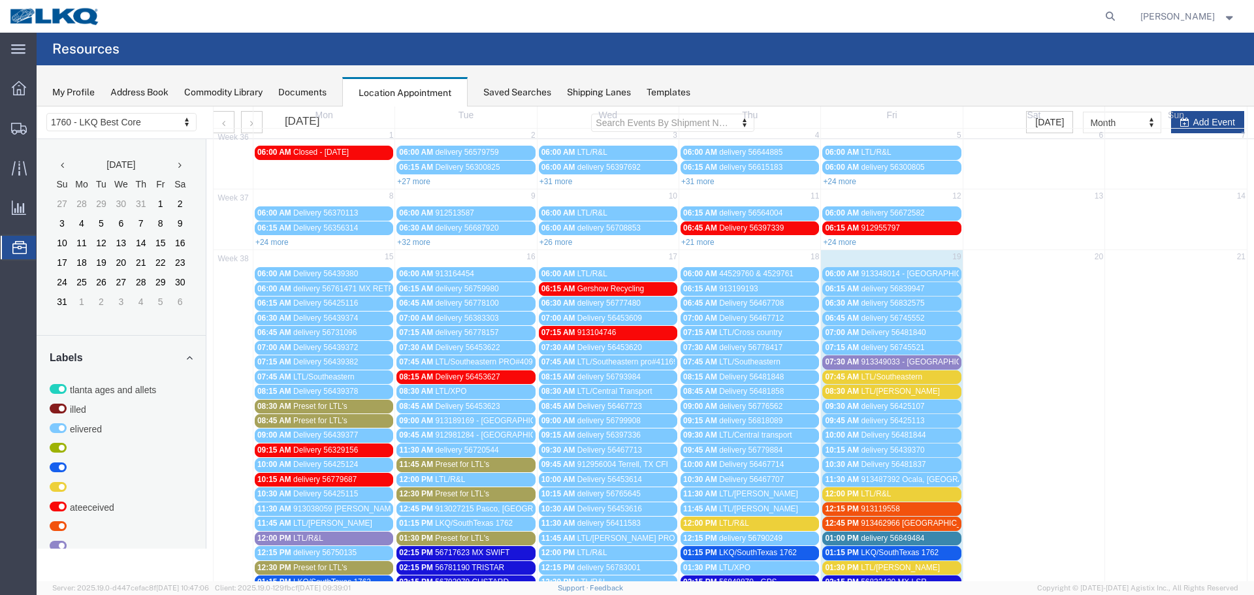
scroll to position [261, 0]
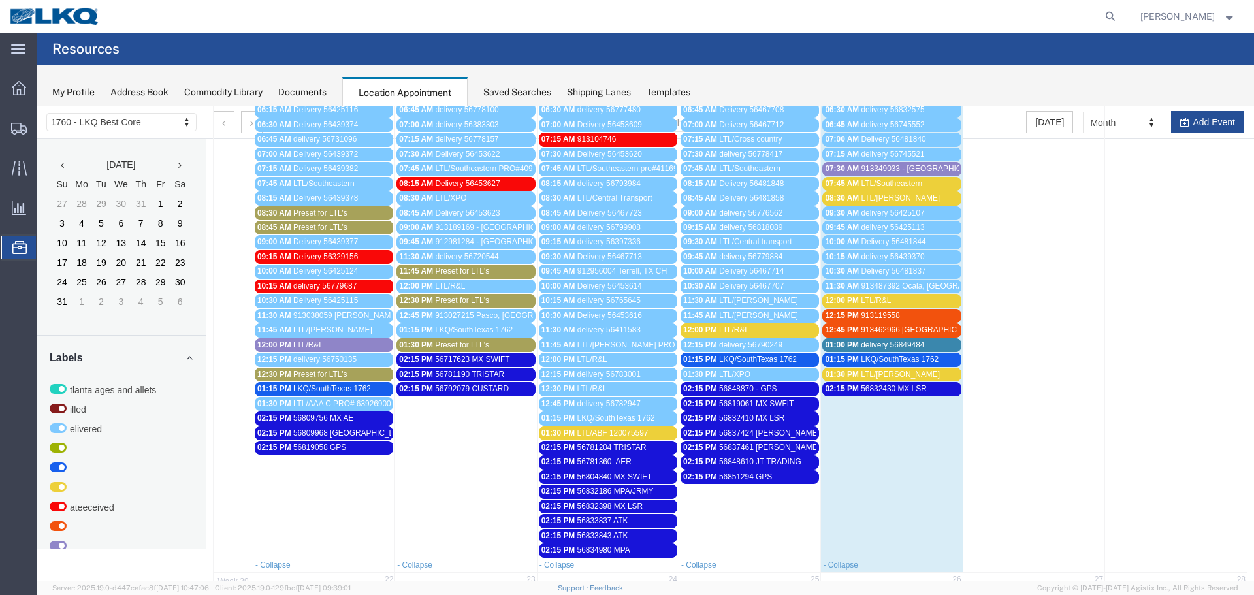
click at [738, 325] on span "LTL/R&L" at bounding box center [734, 329] width 30 height 9
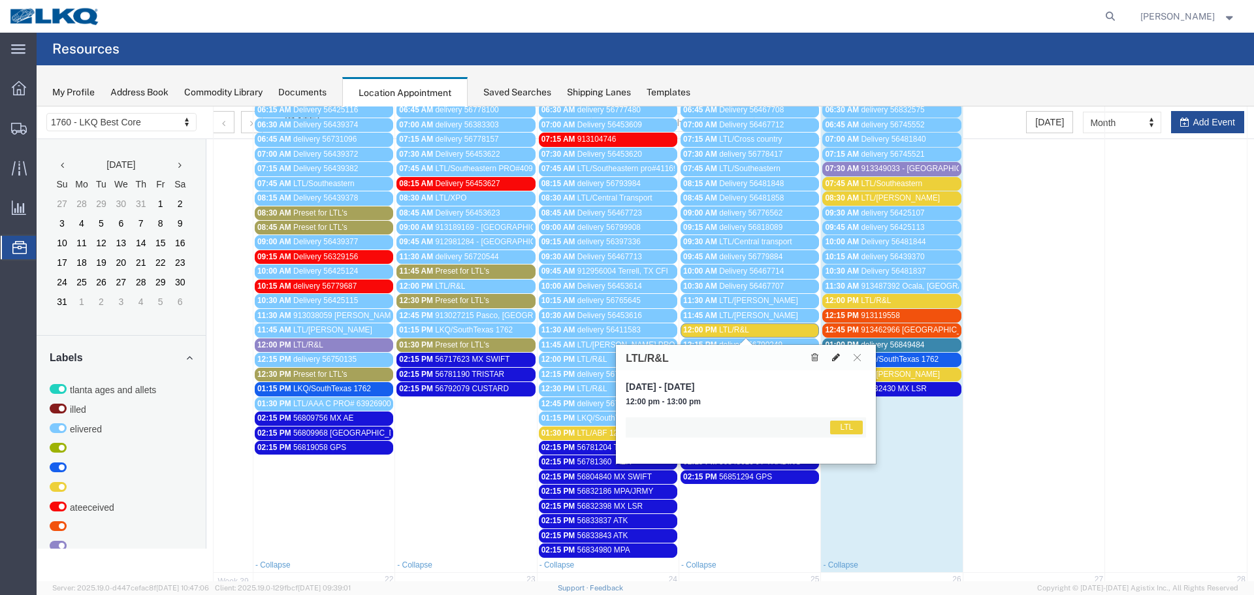
click at [834, 353] on icon at bounding box center [836, 357] width 8 height 9
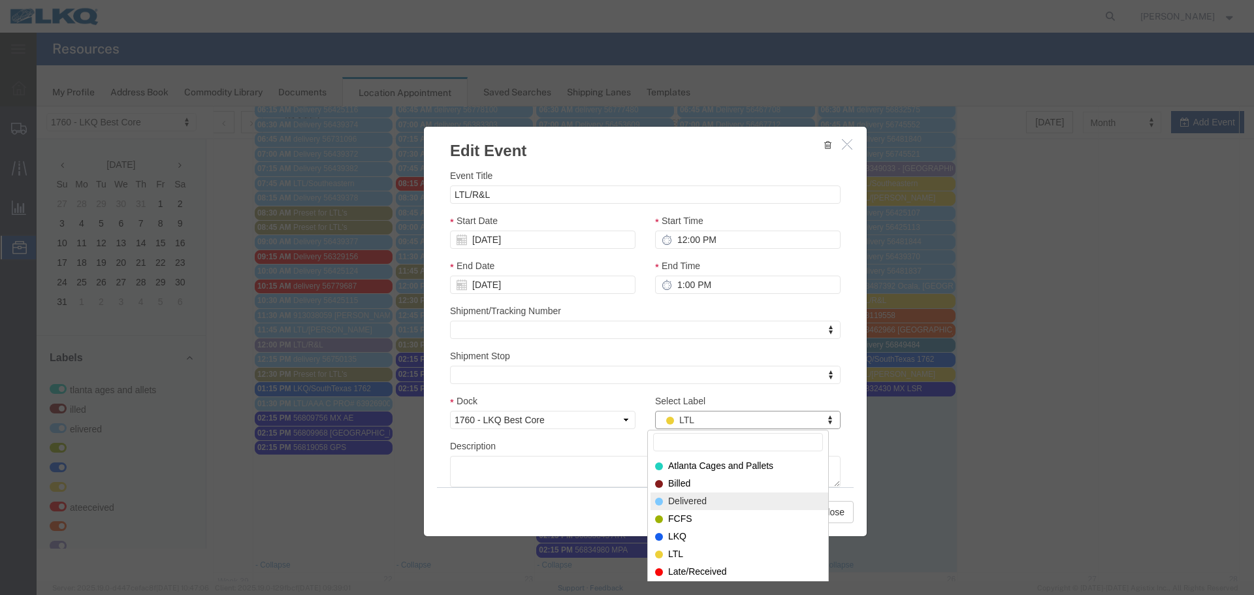
select select "40"
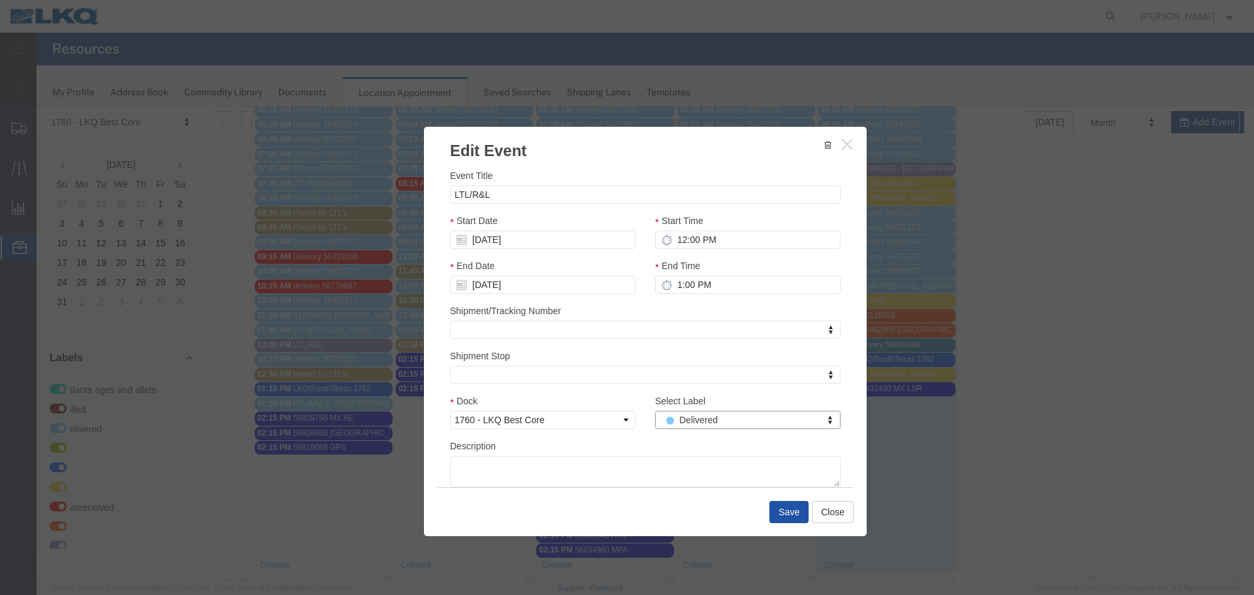
click at [794, 517] on button "Save" at bounding box center [789, 512] width 39 height 22
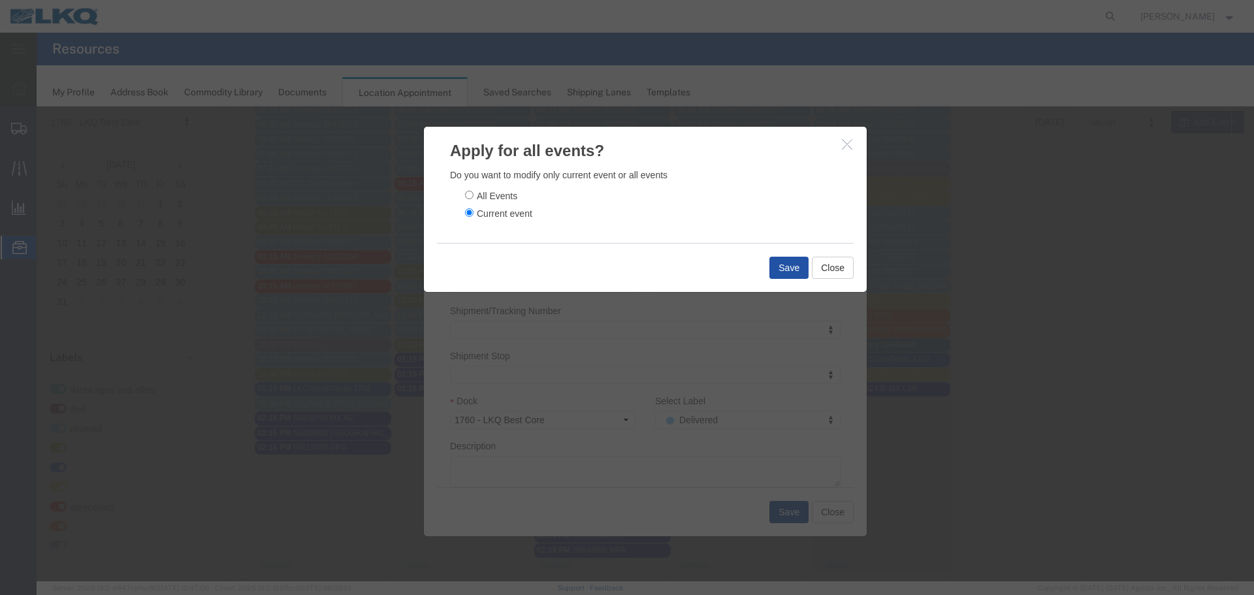
click at [792, 260] on button "Save" at bounding box center [789, 268] width 39 height 22
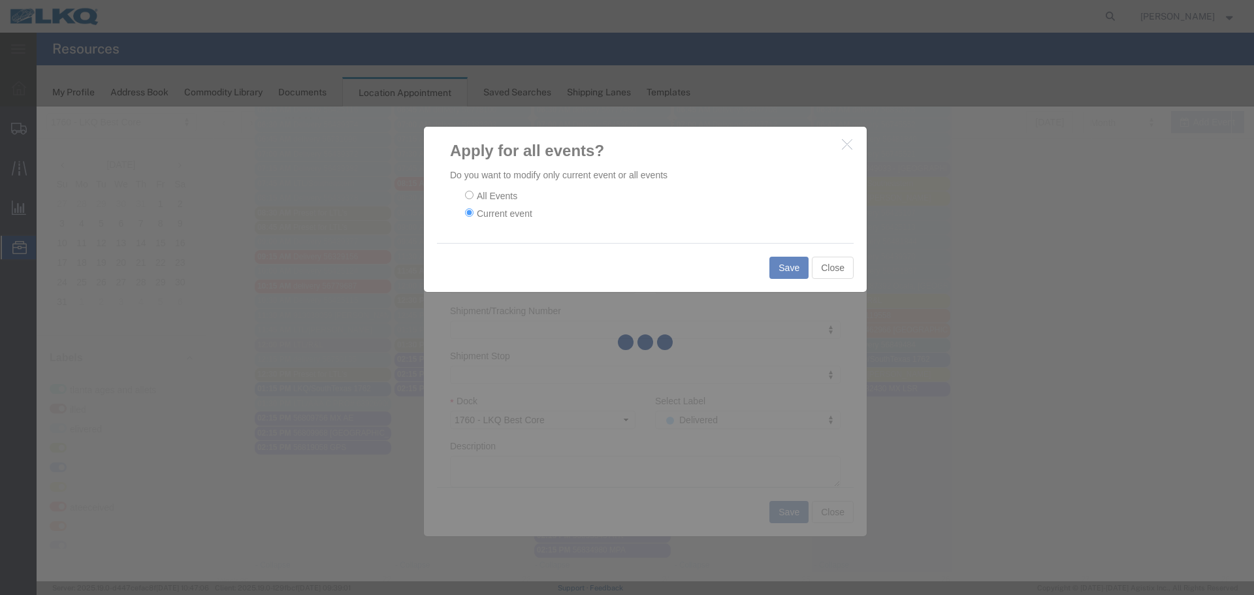
scroll to position [0, 0]
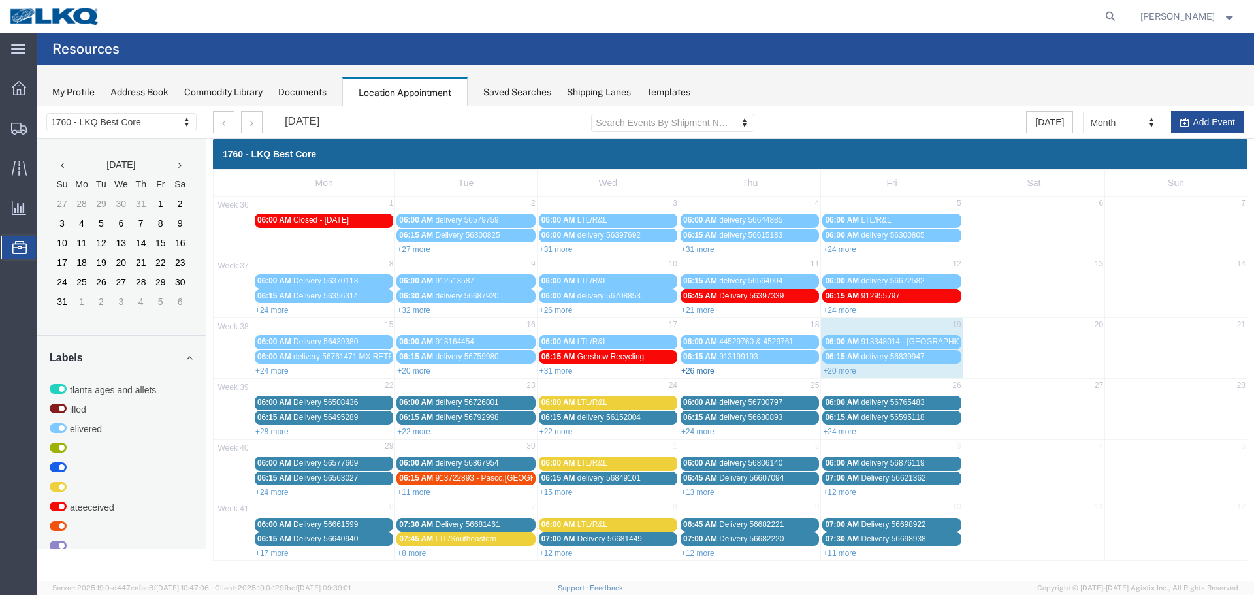
click at [704, 371] on link "+26 more" at bounding box center [697, 371] width 33 height 9
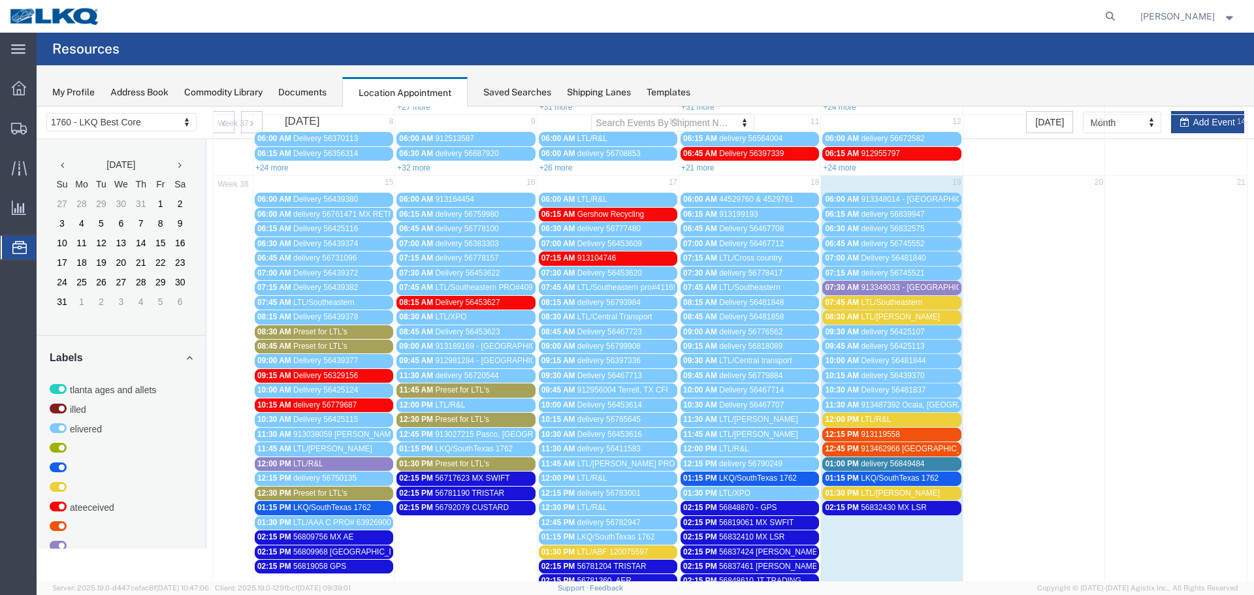
scroll to position [65, 0]
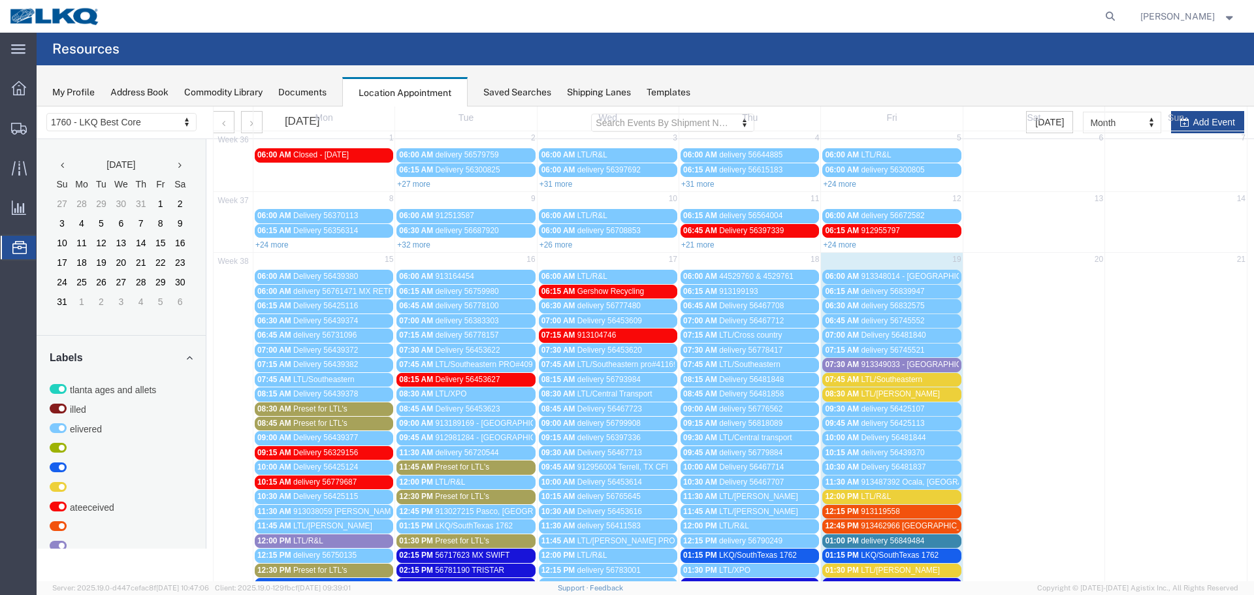
click at [891, 378] on span "LTL/Southeastern" at bounding box center [891, 379] width 61 height 9
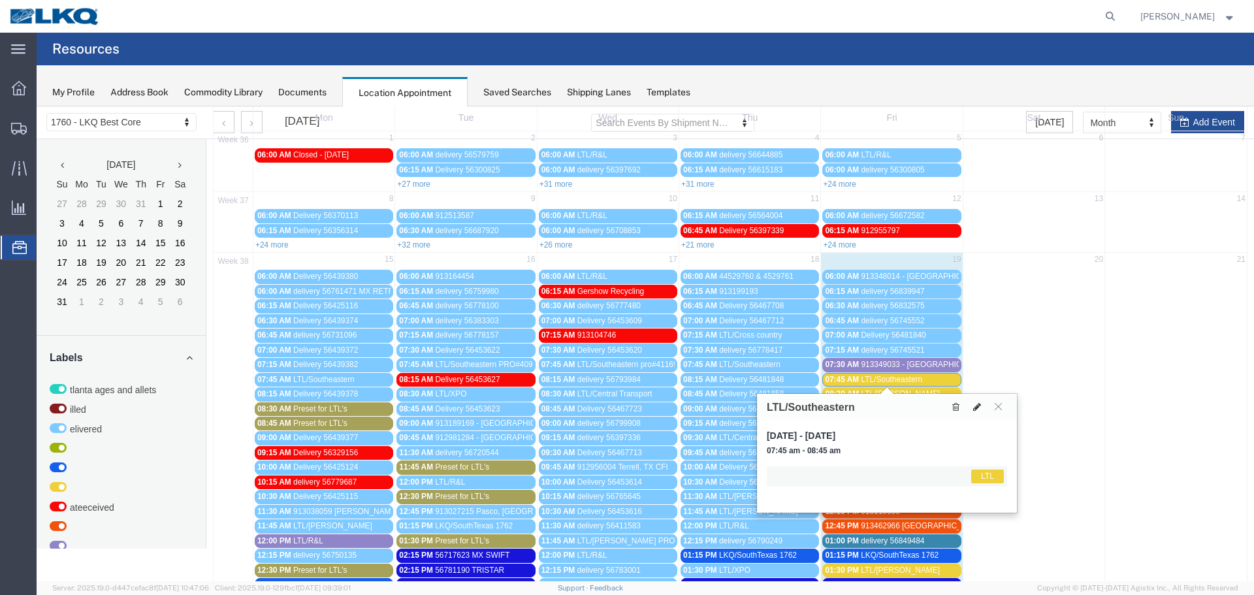
click at [969, 407] on button at bounding box center [977, 407] width 18 height 14
select select "1"
select select "25"
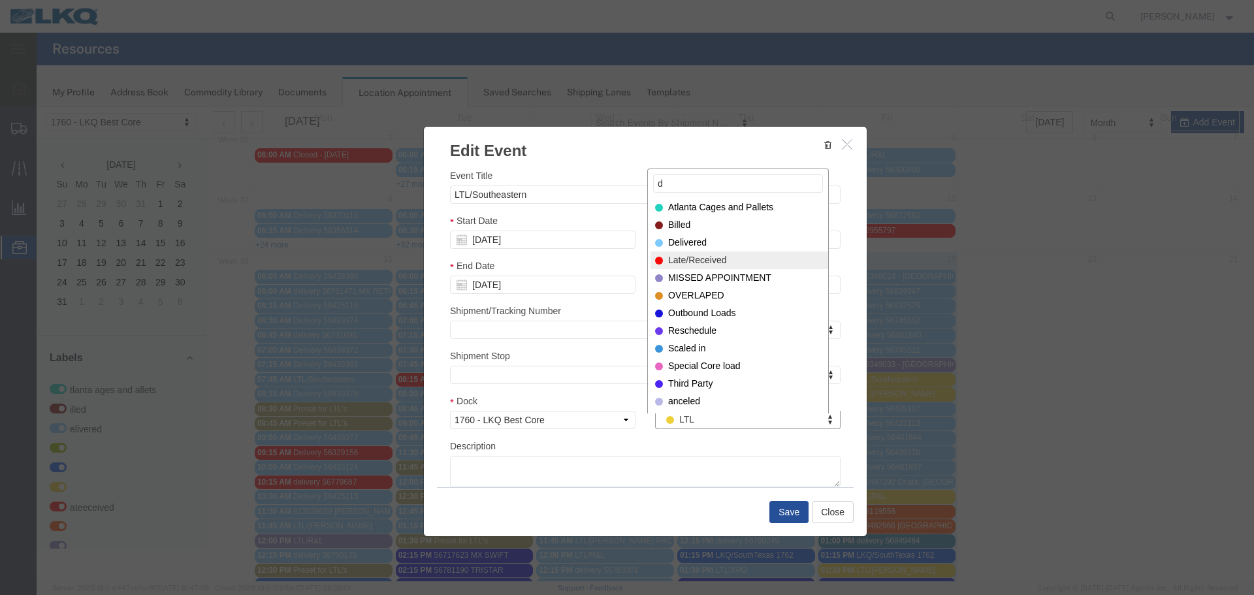
type input "d"
select select "40"
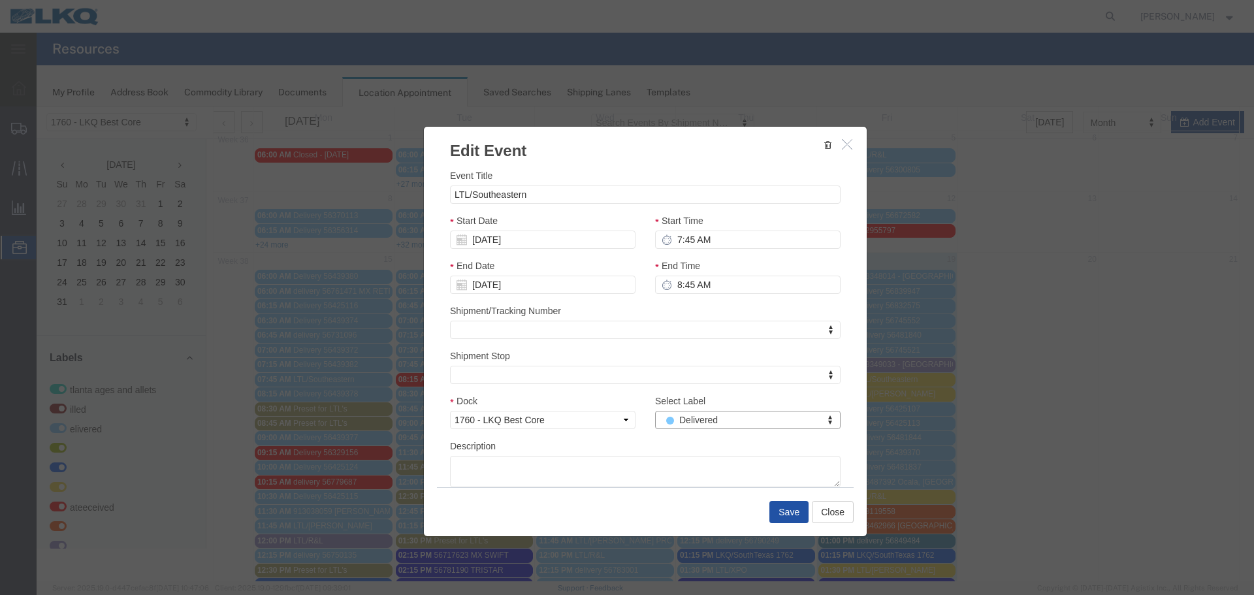
click at [774, 515] on button "Save" at bounding box center [789, 512] width 39 height 22
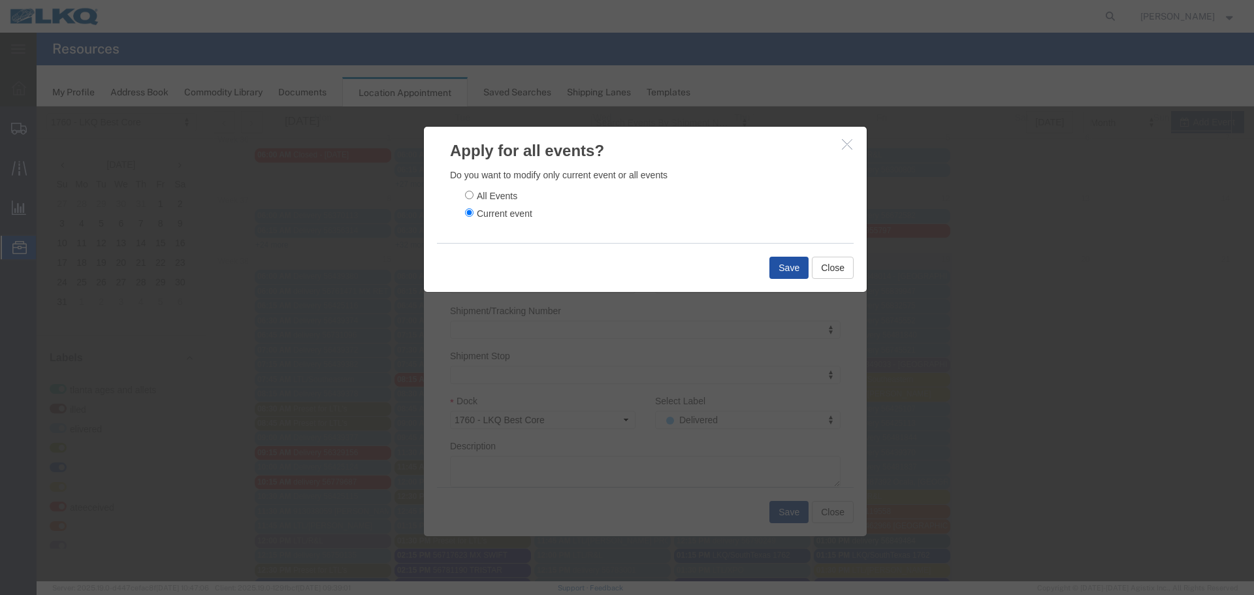
click at [792, 265] on button "Save" at bounding box center [789, 268] width 39 height 22
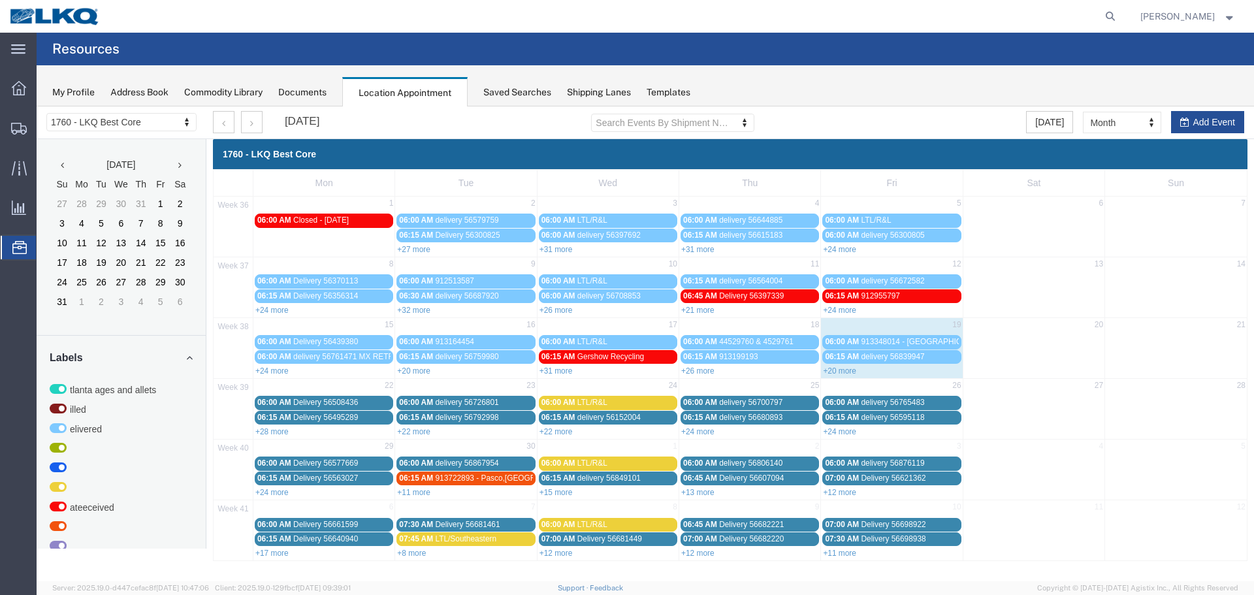
click at [842, 366] on div "+20 more" at bounding box center [891, 370] width 141 height 13
select select "1"
select select
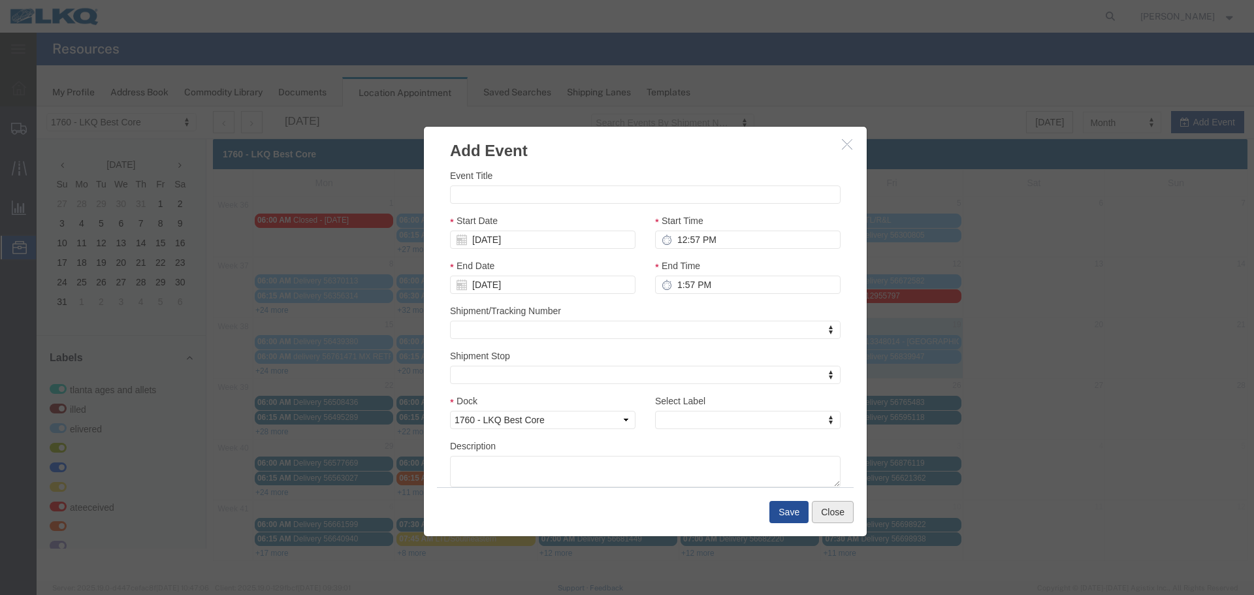
click at [829, 511] on button "Close" at bounding box center [833, 512] width 42 height 22
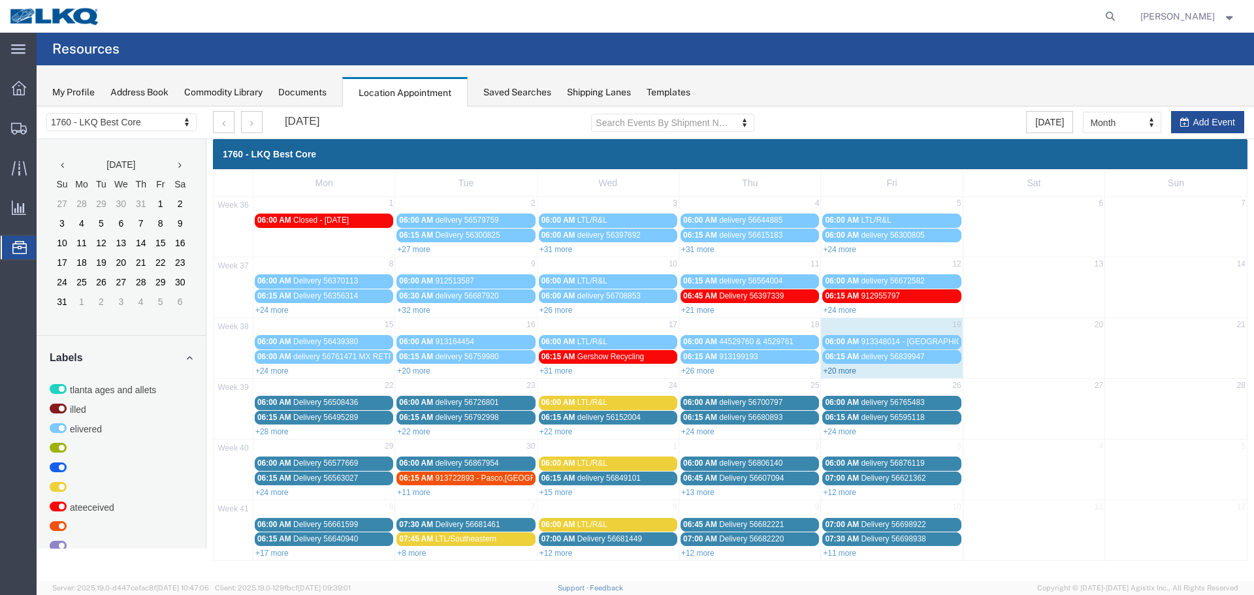
click at [828, 372] on link "+20 more" at bounding box center [839, 371] width 33 height 9
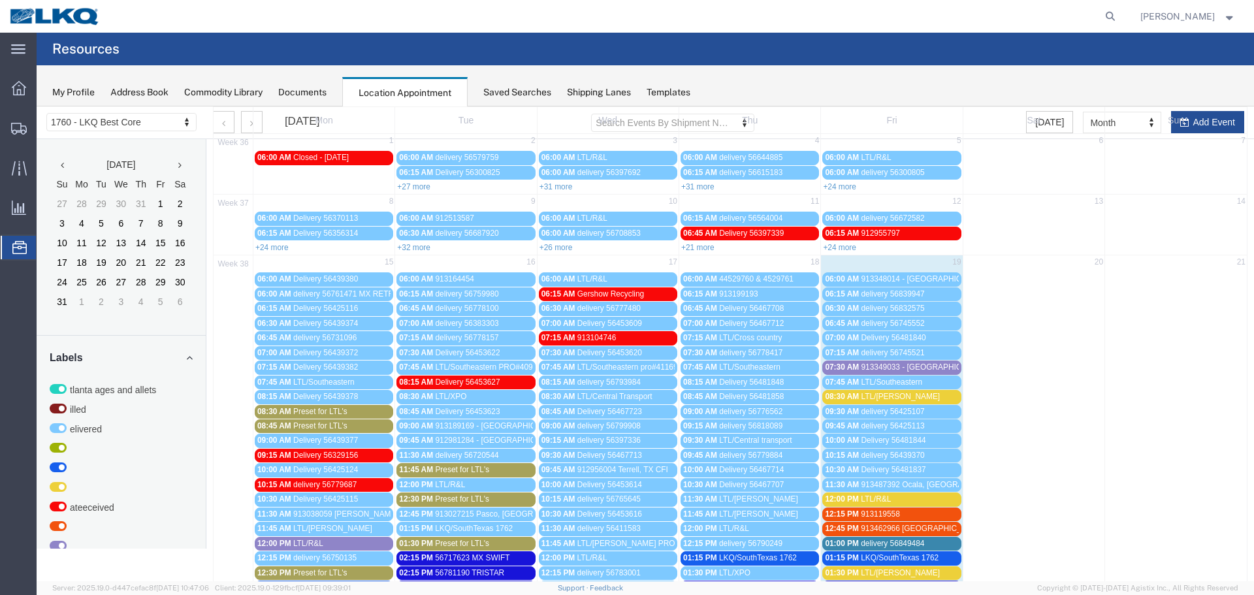
scroll to position [196, 0]
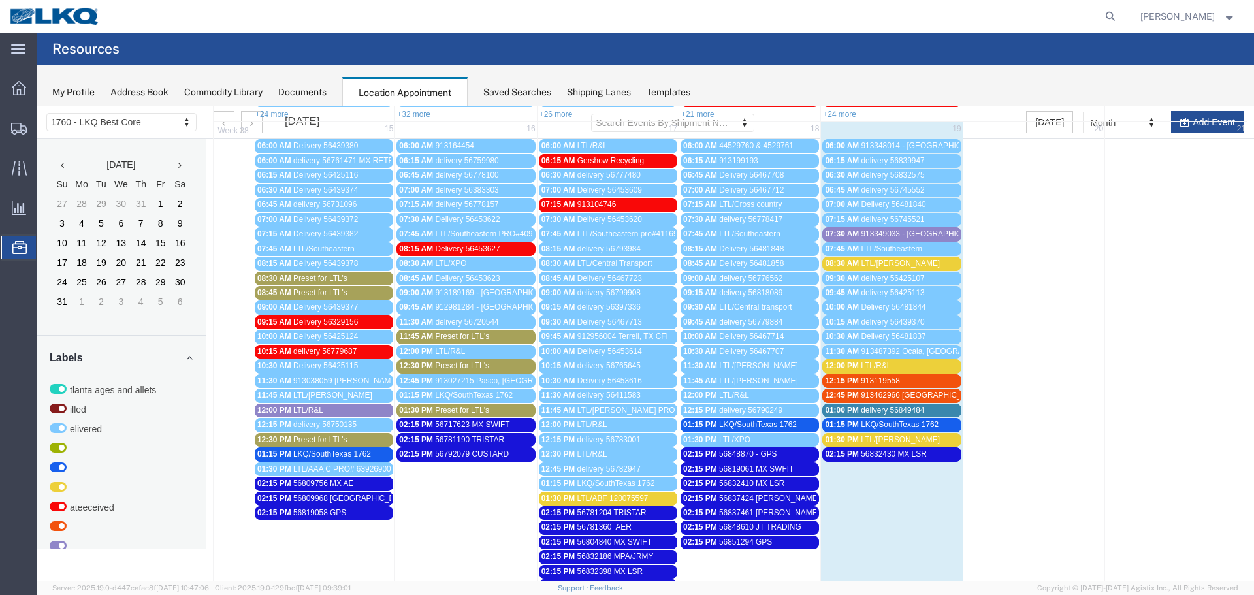
click at [870, 264] on span "LTL/[PERSON_NAME]" at bounding box center [900, 263] width 79 height 9
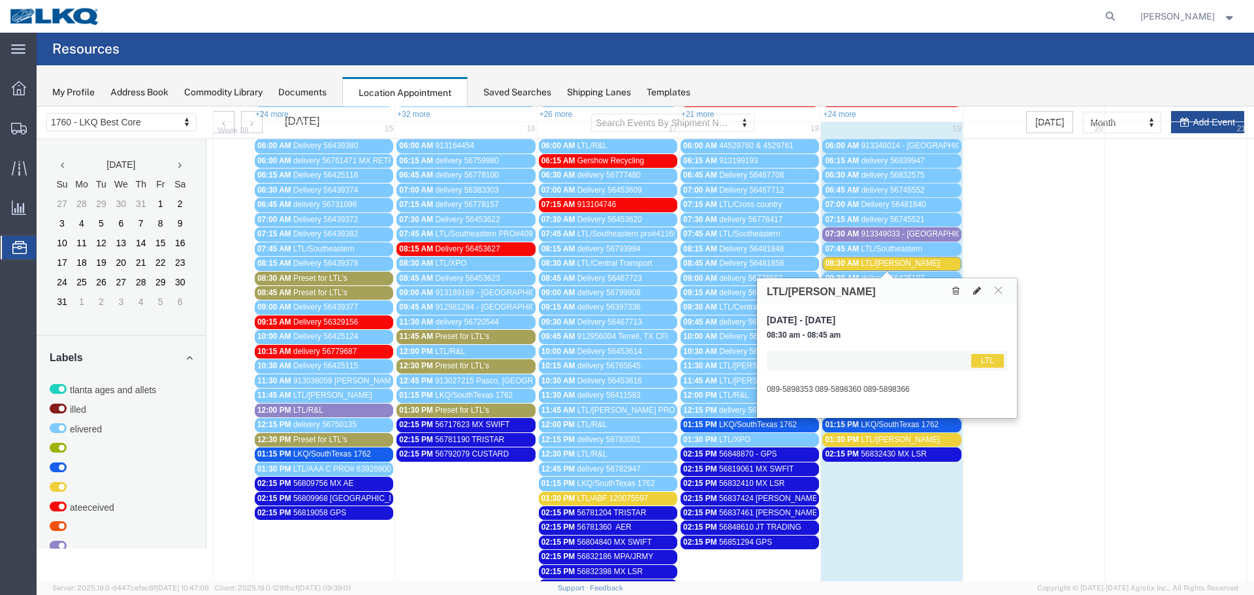
click at [972, 291] on button at bounding box center [977, 291] width 18 height 14
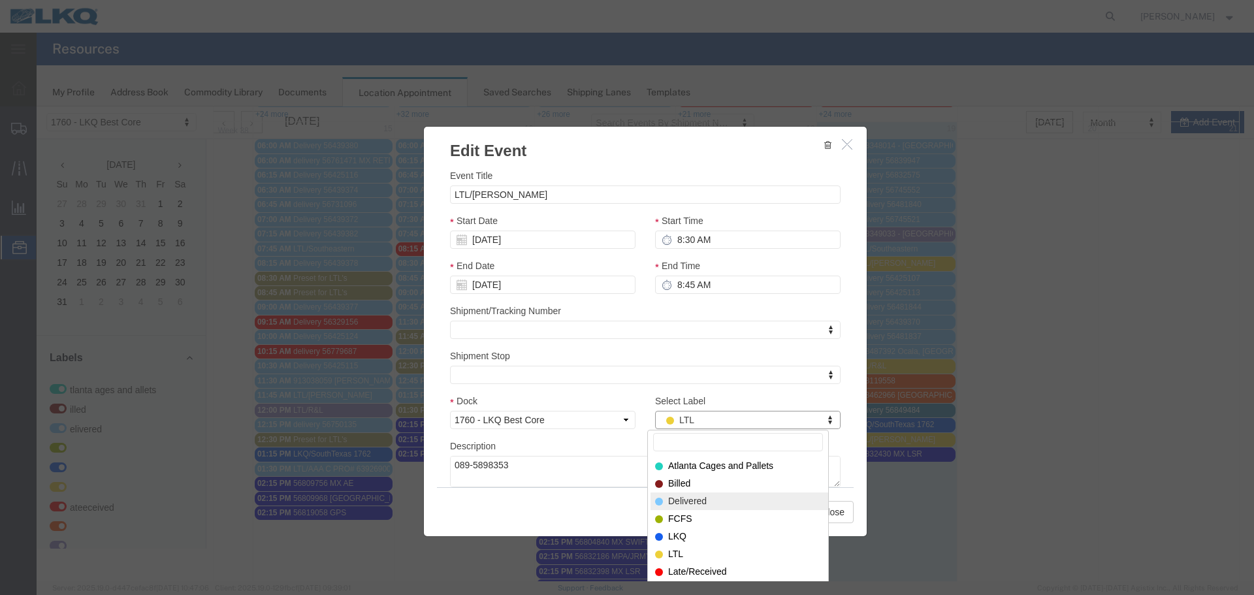
select select "40"
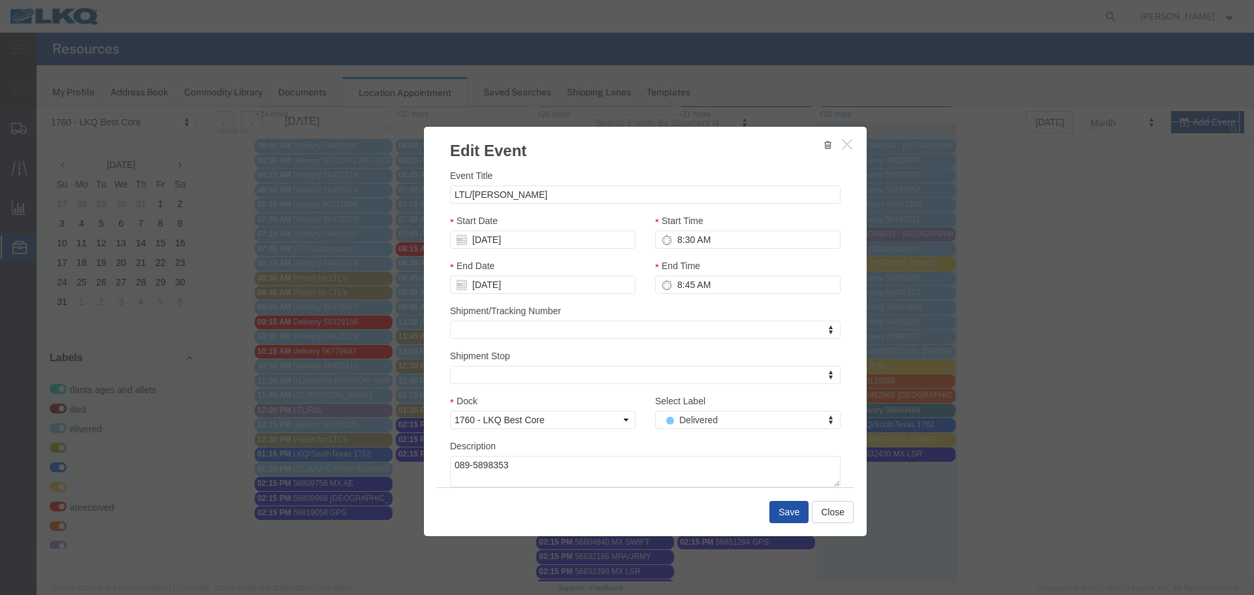
click at [786, 513] on button "Save" at bounding box center [789, 512] width 39 height 22
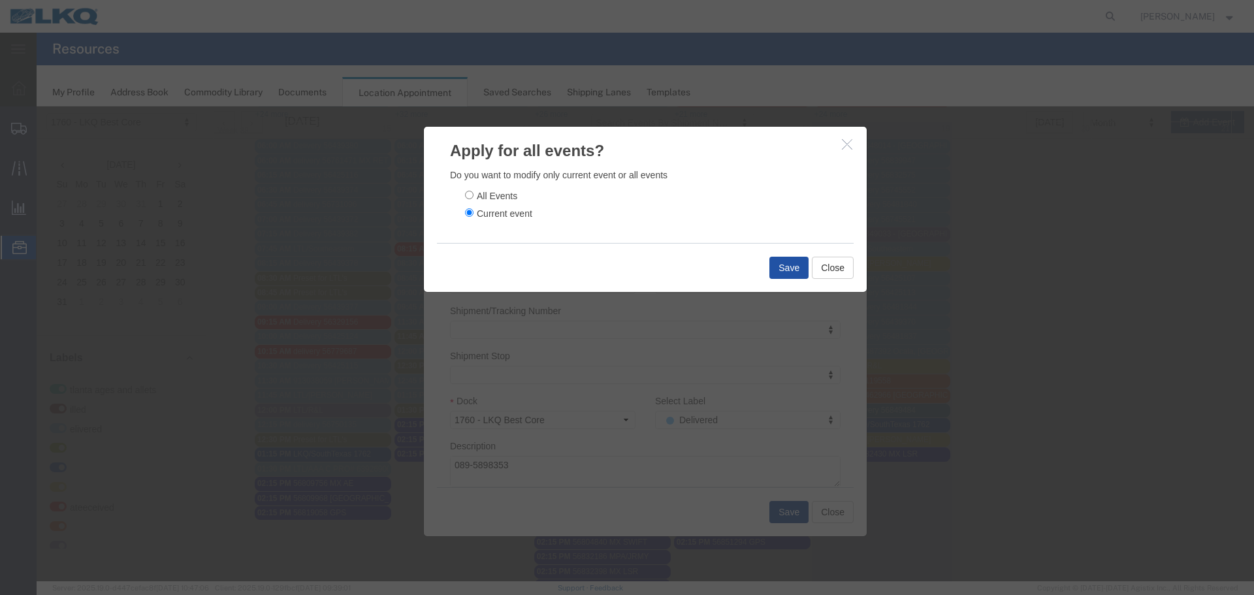
click at [780, 265] on button "Save" at bounding box center [789, 268] width 39 height 22
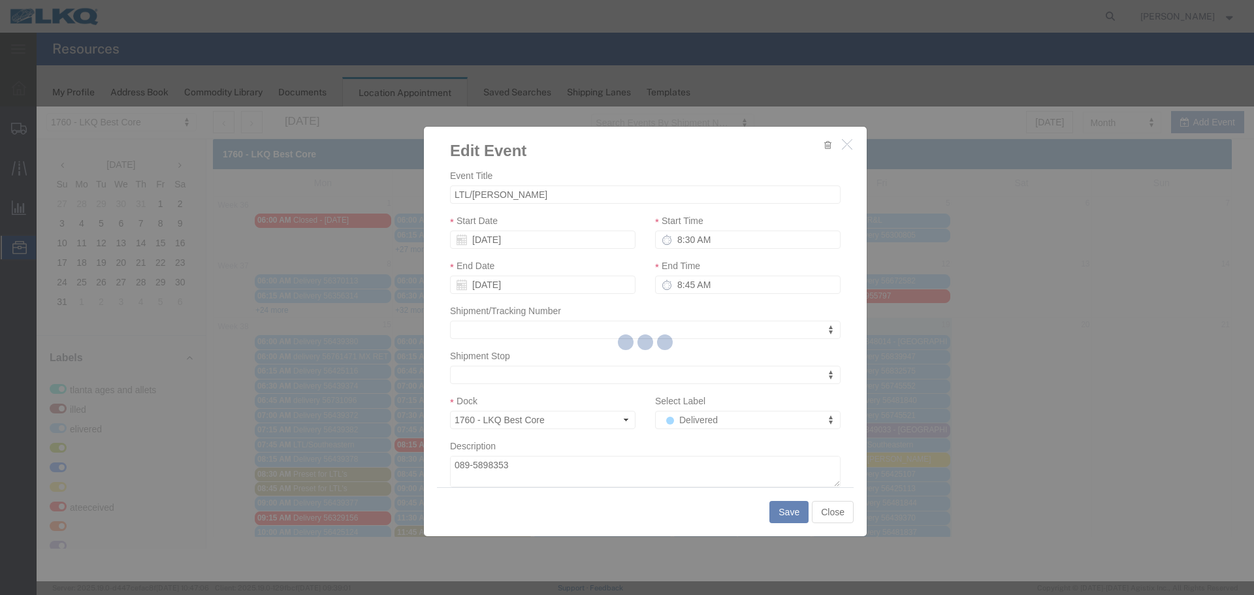
scroll to position [0, 0]
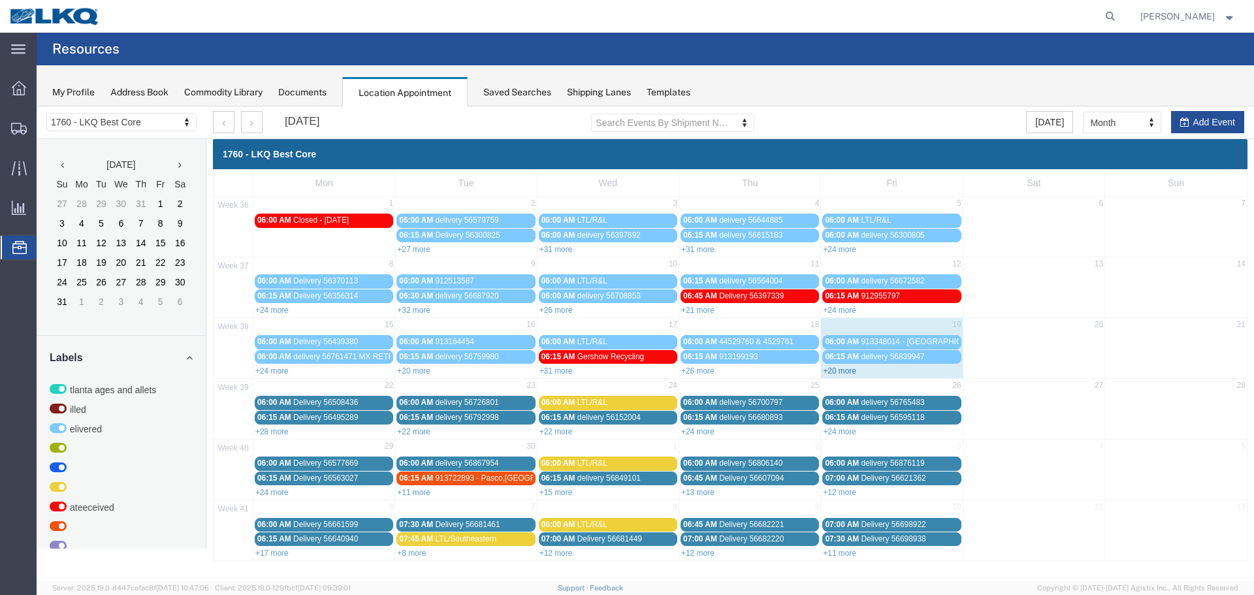
click at [851, 374] on link "+20 more" at bounding box center [839, 371] width 33 height 9
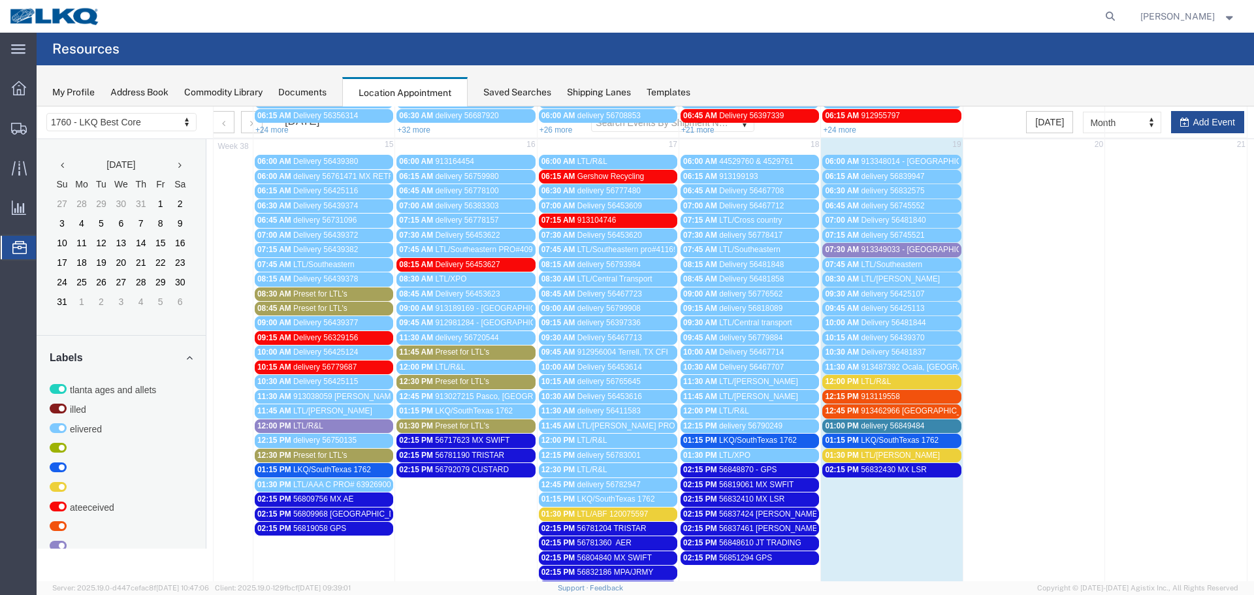
scroll to position [196, 0]
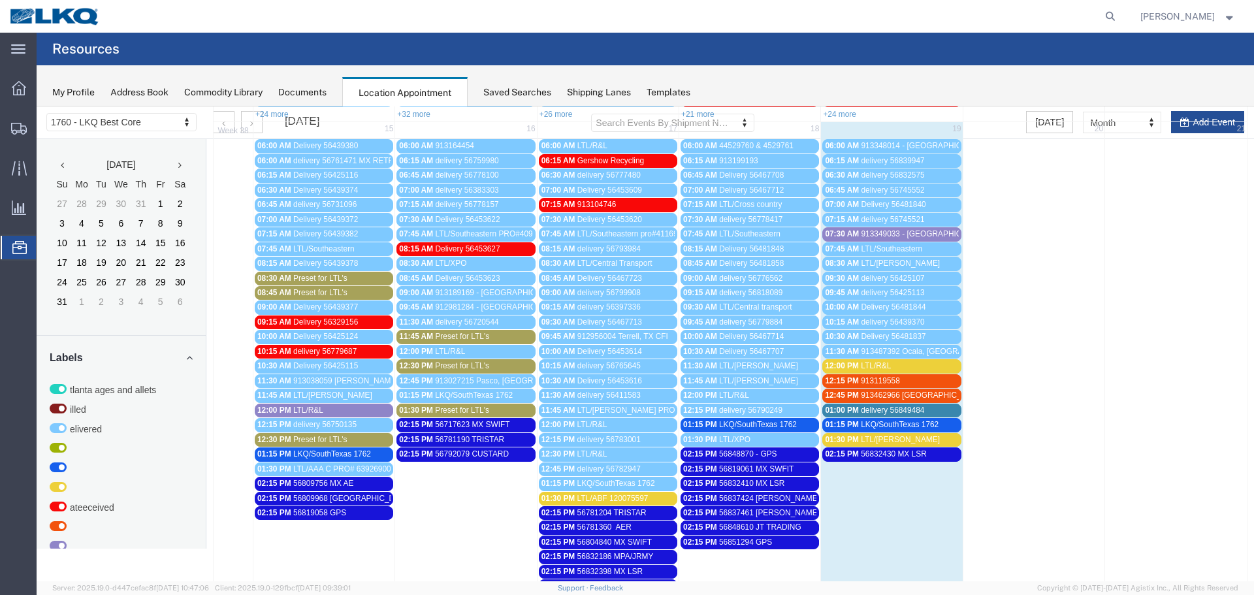
click at [880, 440] on span "LTL/[PERSON_NAME]" at bounding box center [900, 439] width 79 height 9
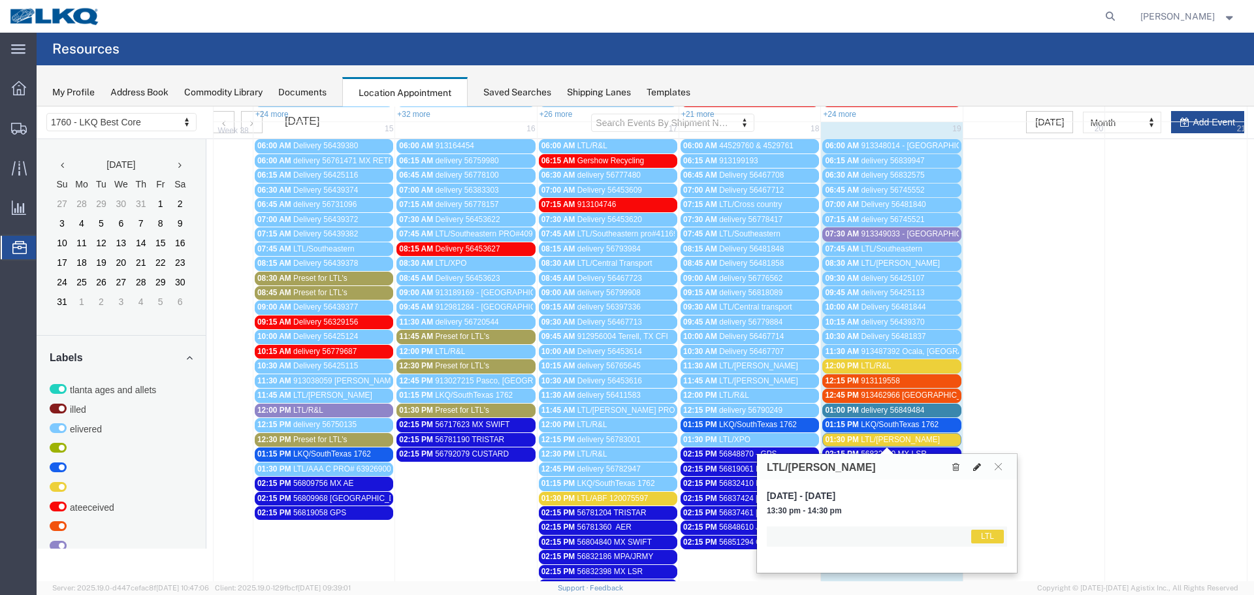
click at [974, 470] on icon at bounding box center [977, 467] width 8 height 9
select select "1"
select select "25"
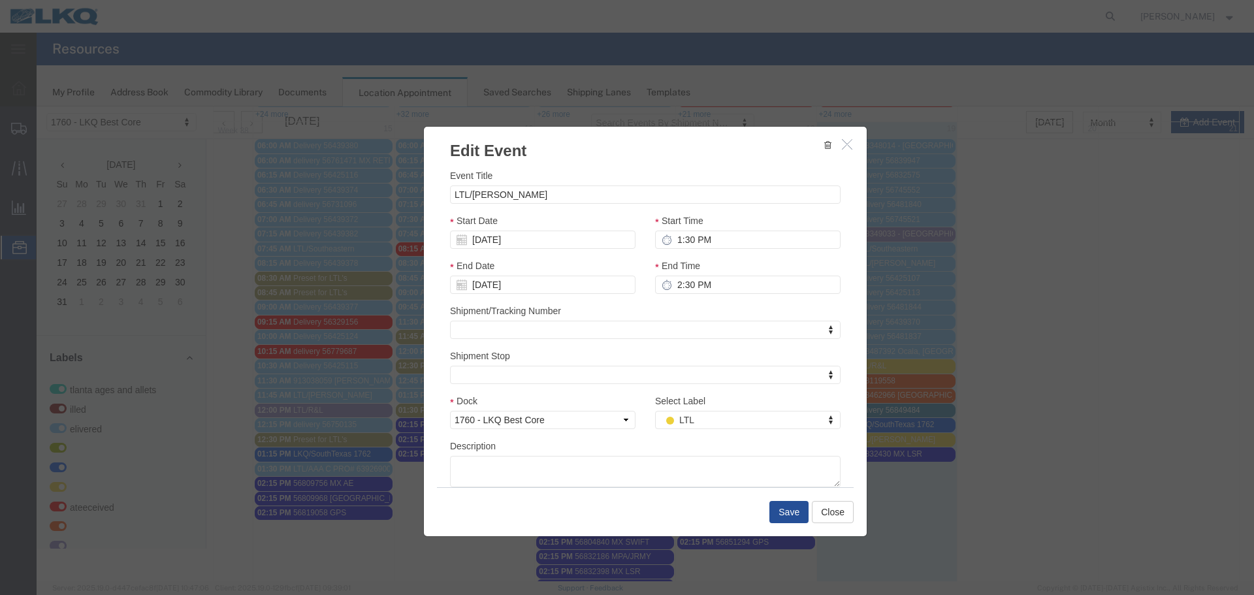
click at [704, 410] on div "Select Label LTL Select Label Select Label Atlanta Cages and Pallets Billed Del…" at bounding box center [748, 411] width 186 height 35
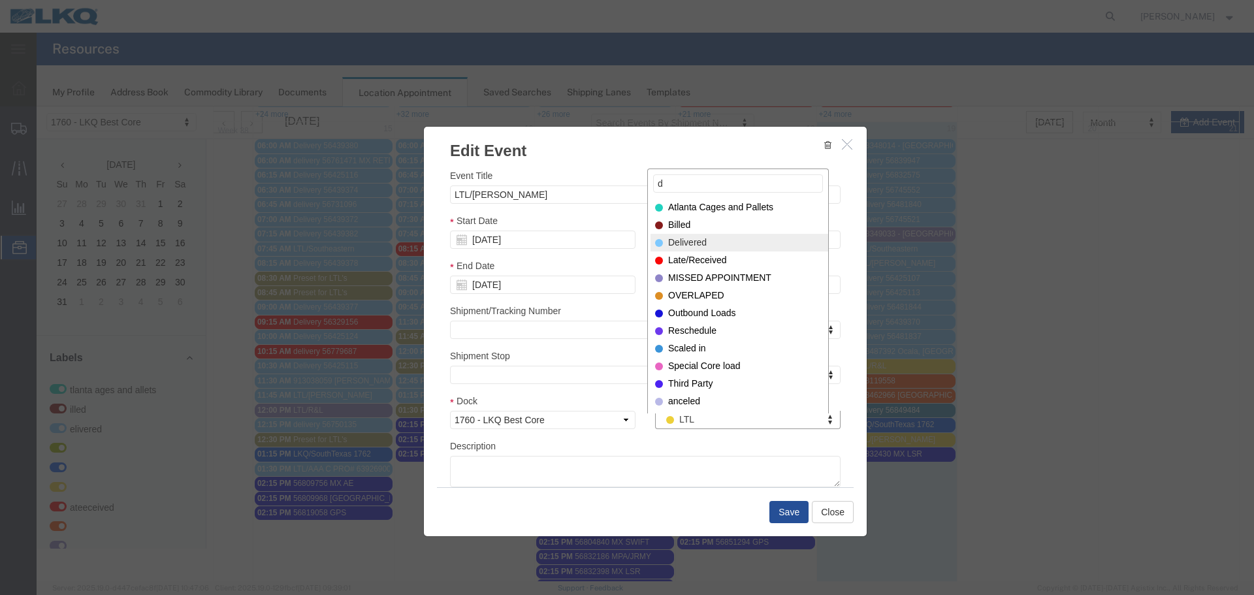
type input "d"
select select "40"
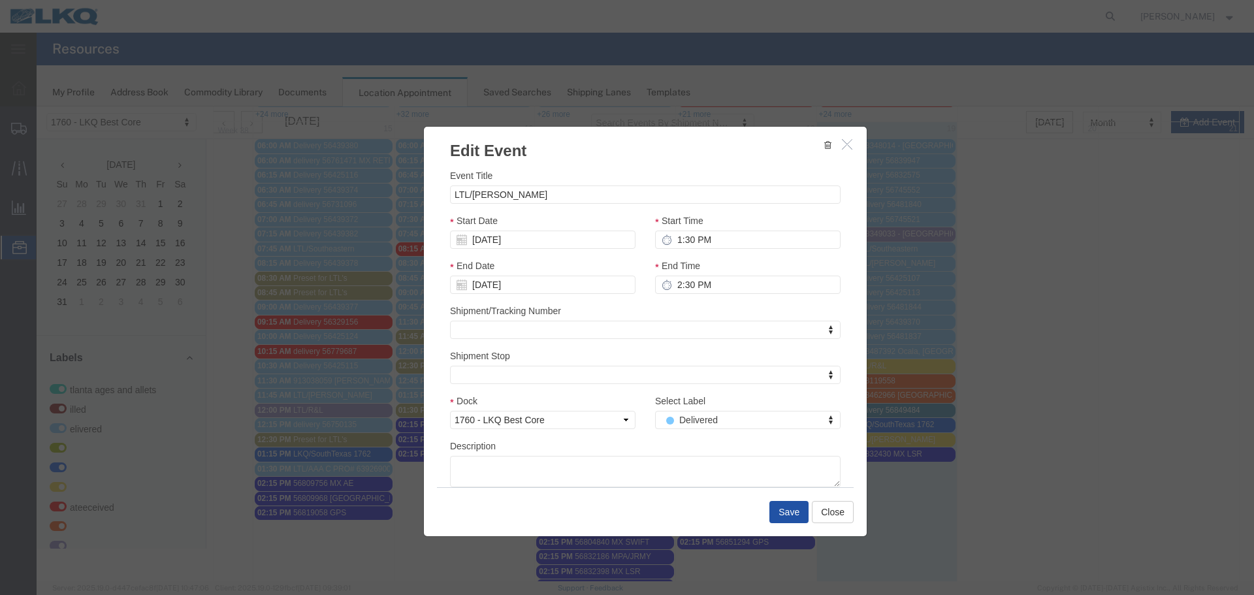
click at [779, 502] on button "Save" at bounding box center [789, 512] width 39 height 22
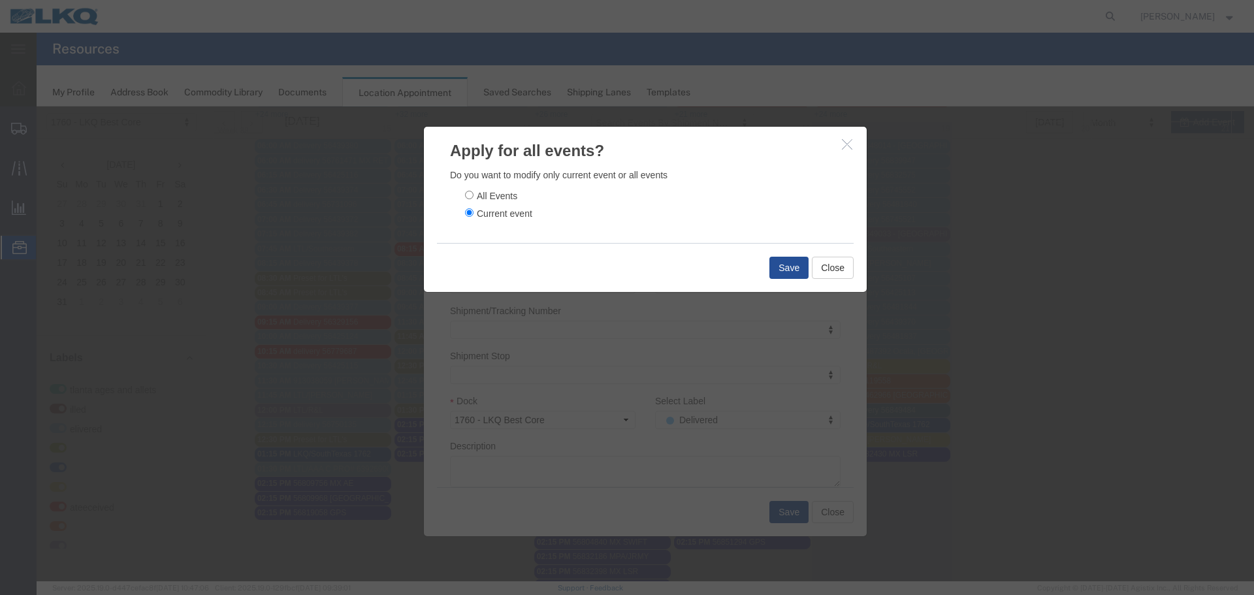
click at [793, 254] on div "Save Close" at bounding box center [645, 267] width 417 height 49
click at [798, 265] on button "Save" at bounding box center [789, 268] width 39 height 22
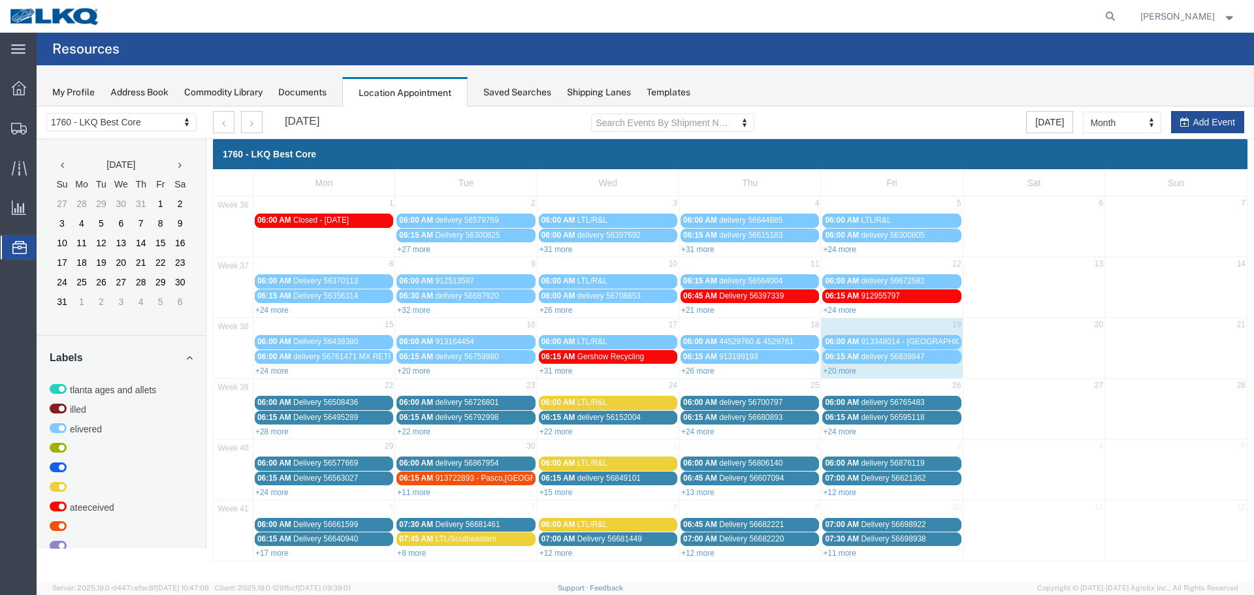
click at [838, 365] on div "+20 more" at bounding box center [891, 370] width 141 height 13
select select "1"
select select
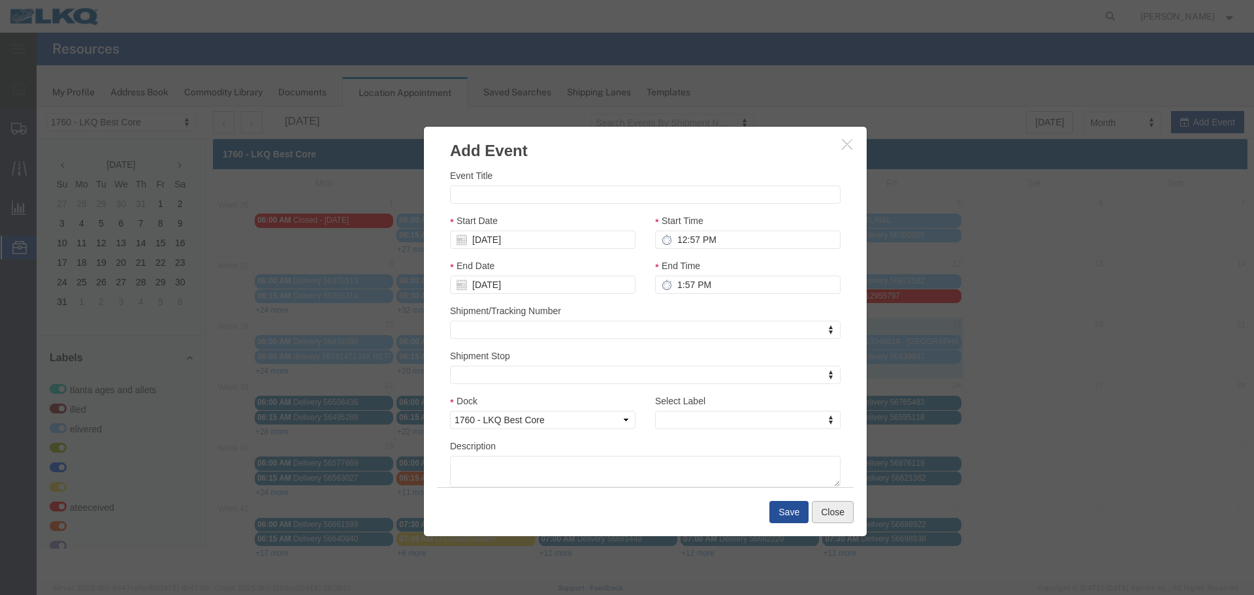
click at [844, 515] on button "Close" at bounding box center [833, 512] width 42 height 22
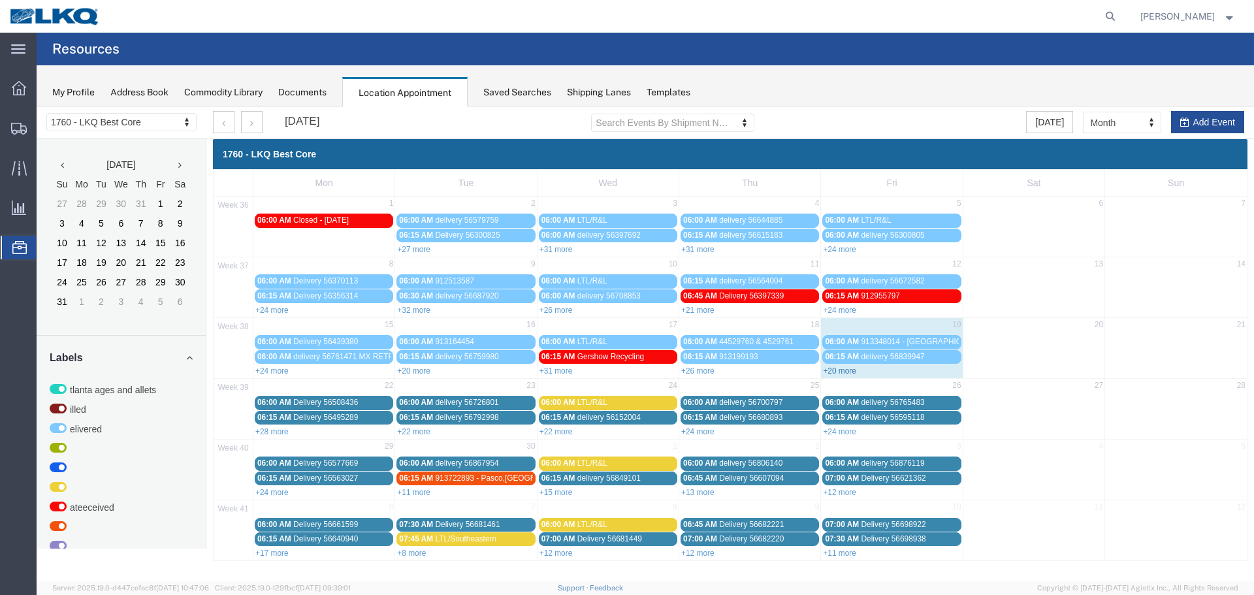
click at [840, 370] on link "+20 more" at bounding box center [839, 371] width 33 height 9
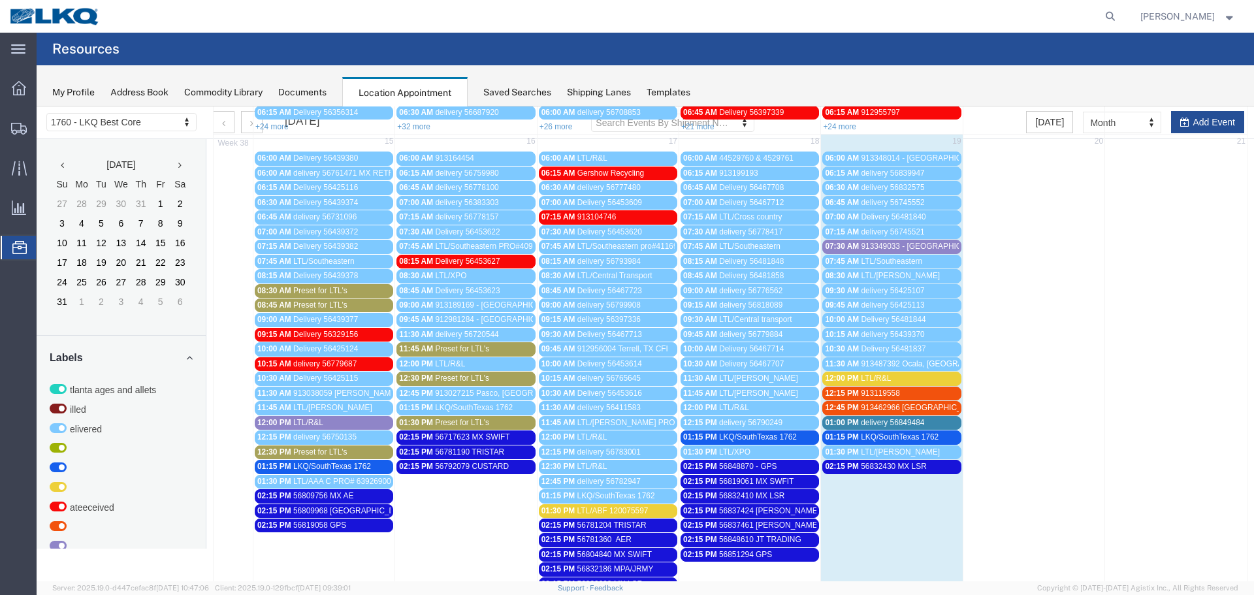
scroll to position [261, 0]
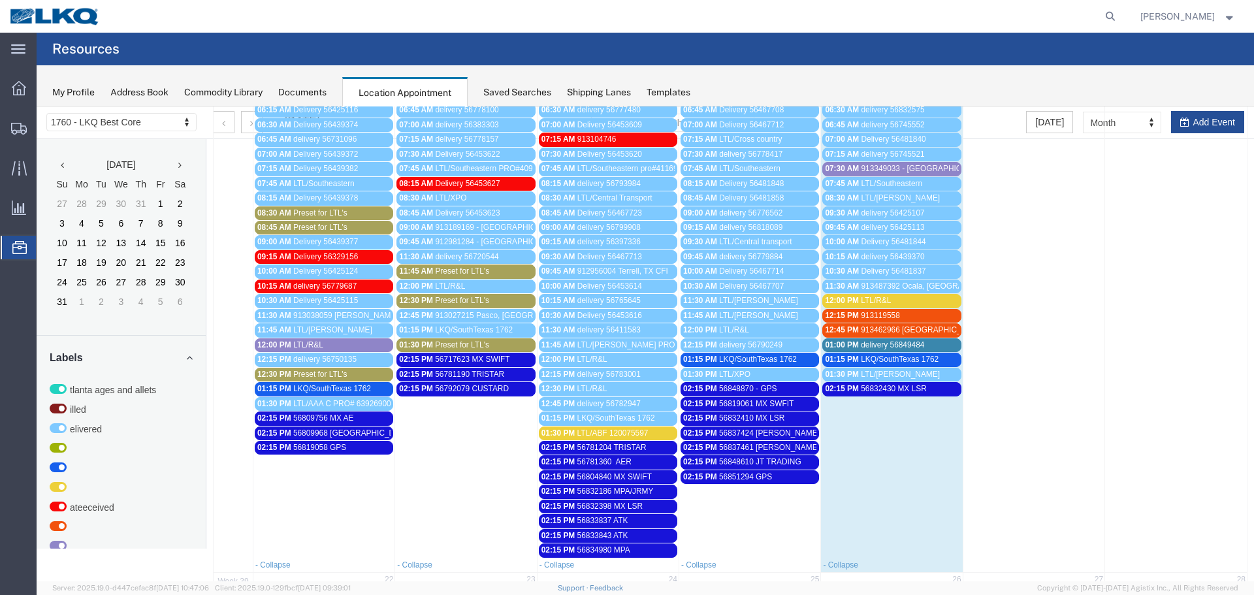
click at [885, 341] on span "delivery 56849484" at bounding box center [892, 344] width 63 height 9
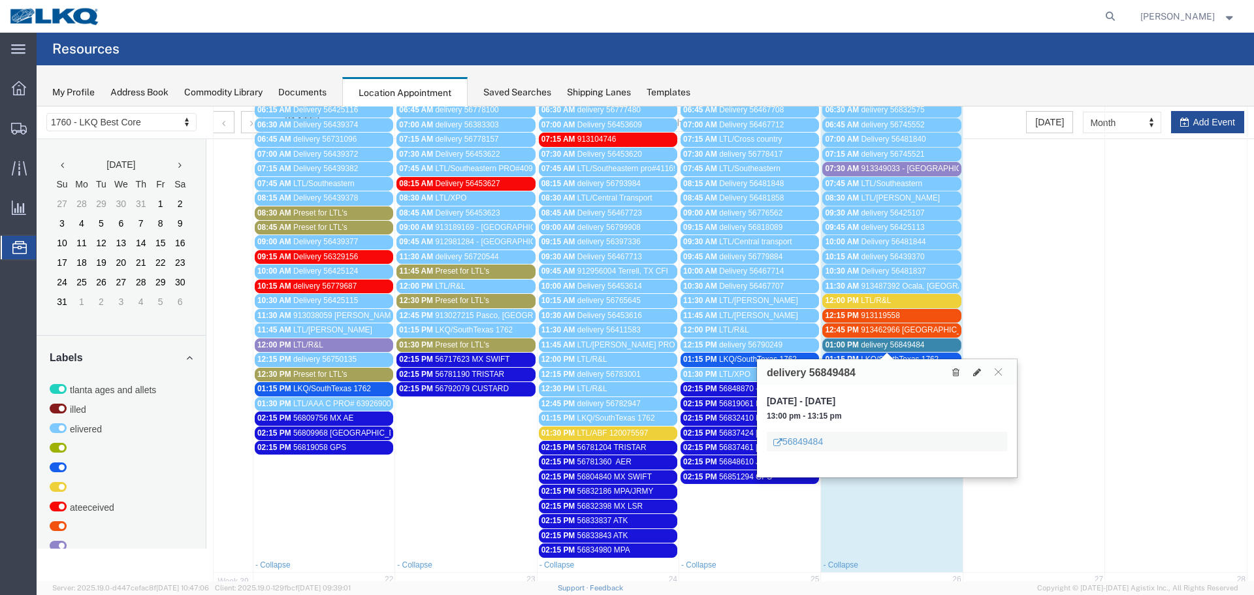
click at [837, 369] on h3 "delivery 56849484" at bounding box center [811, 373] width 89 height 12
copy h3 "56849484"
